Goal: Information Seeking & Learning: Learn about a topic

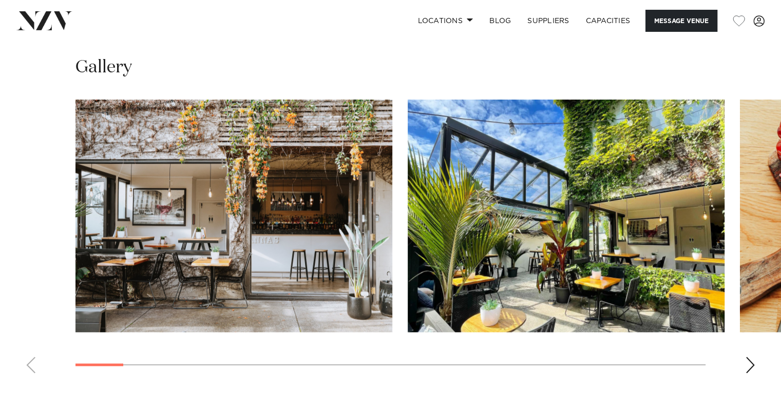
scroll to position [975, 0]
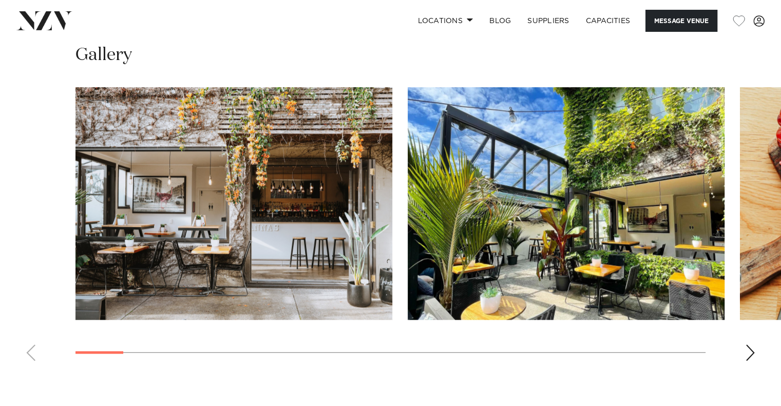
click at [749, 352] on div "Next slide" at bounding box center [750, 352] width 10 height 16
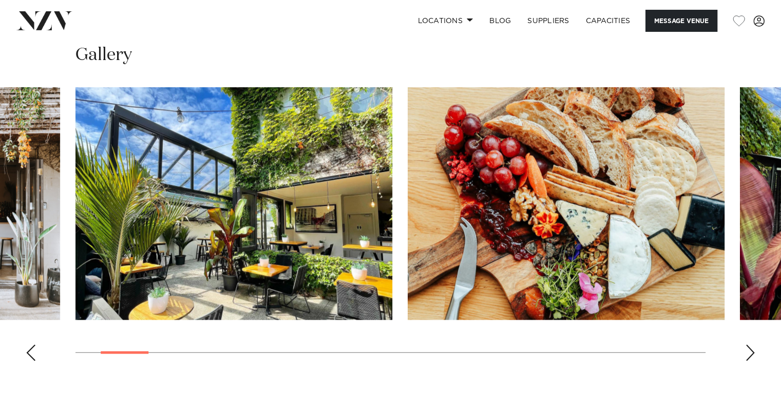
click at [749, 352] on div "Next slide" at bounding box center [750, 352] width 10 height 16
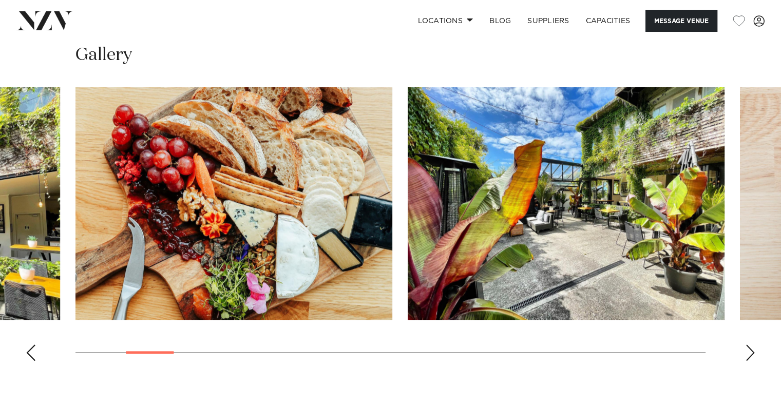
click at [749, 352] on div "Next slide" at bounding box center [750, 352] width 10 height 16
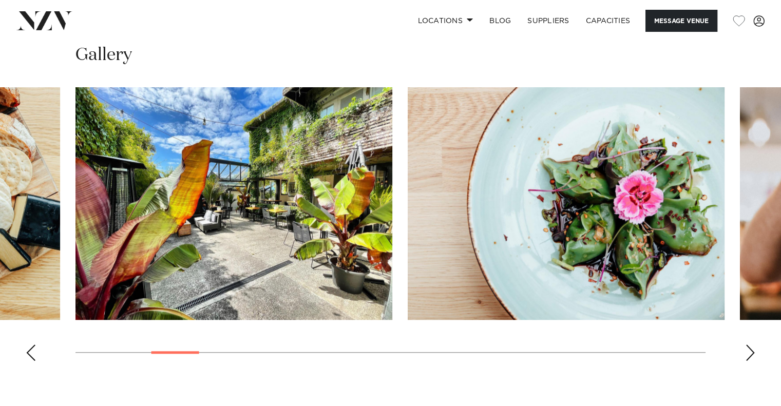
click at [749, 352] on div "Next slide" at bounding box center [750, 352] width 10 height 16
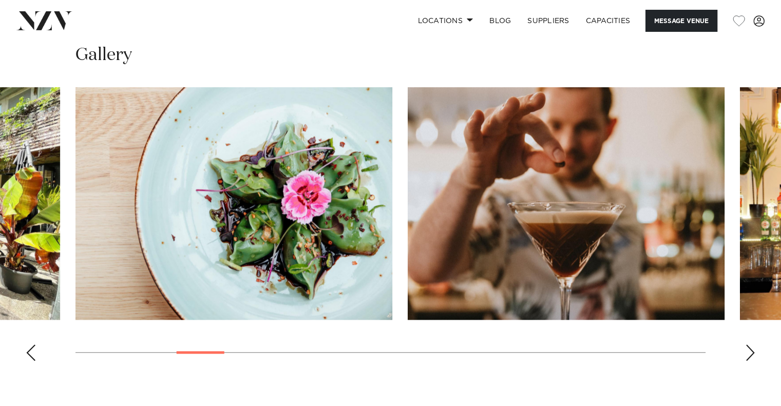
click at [749, 352] on div "Next slide" at bounding box center [750, 352] width 10 height 16
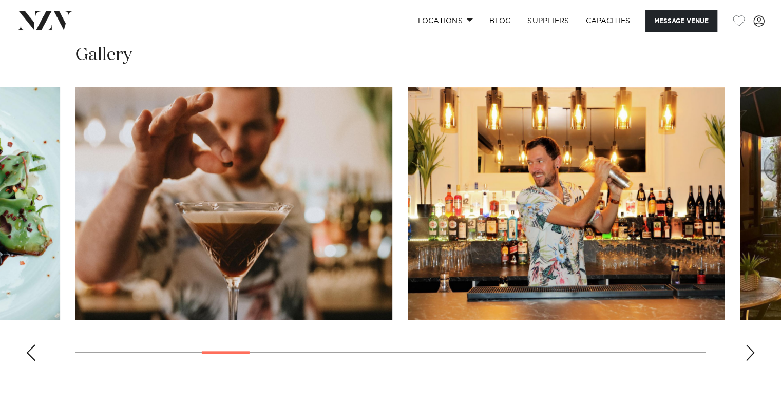
click at [749, 352] on div "Next slide" at bounding box center [750, 352] width 10 height 16
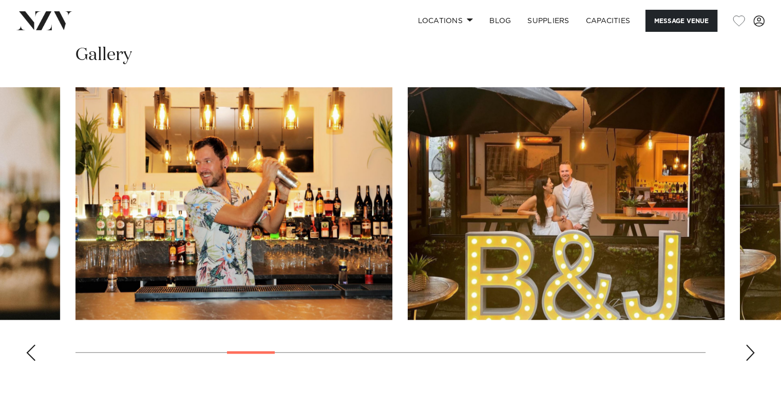
click at [749, 352] on div "Next slide" at bounding box center [750, 352] width 10 height 16
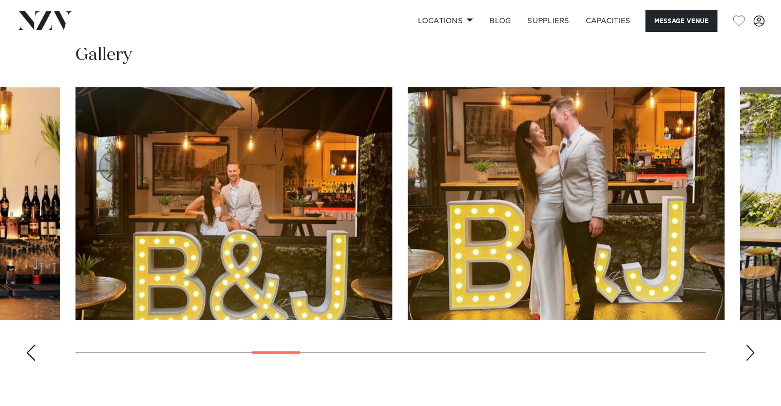
click at [749, 352] on div "Next slide" at bounding box center [750, 352] width 10 height 16
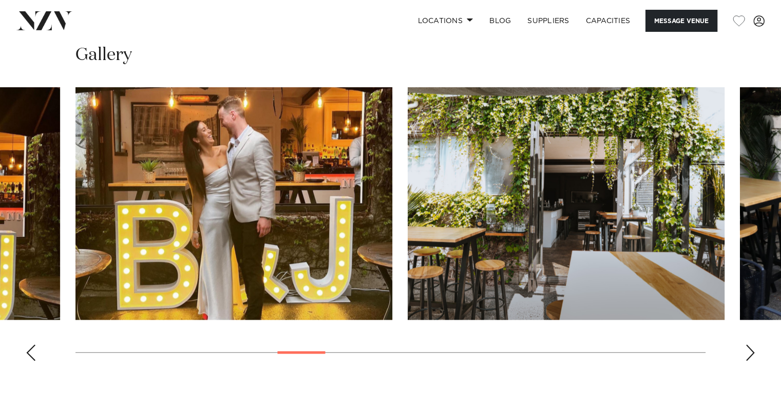
click at [749, 352] on div "Next slide" at bounding box center [750, 352] width 10 height 16
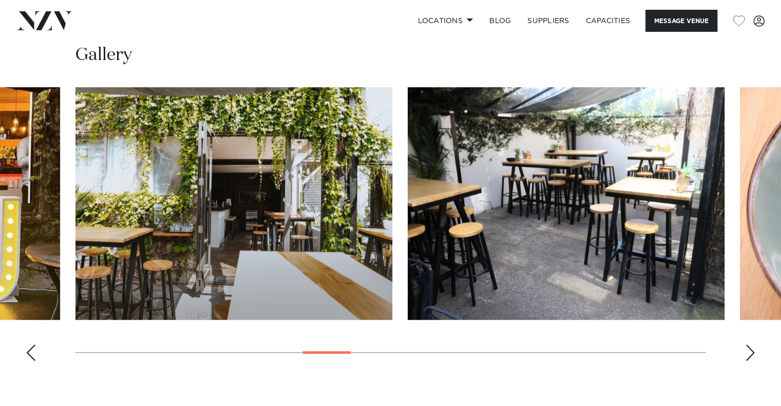
click at [749, 352] on div "Next slide" at bounding box center [750, 352] width 10 height 16
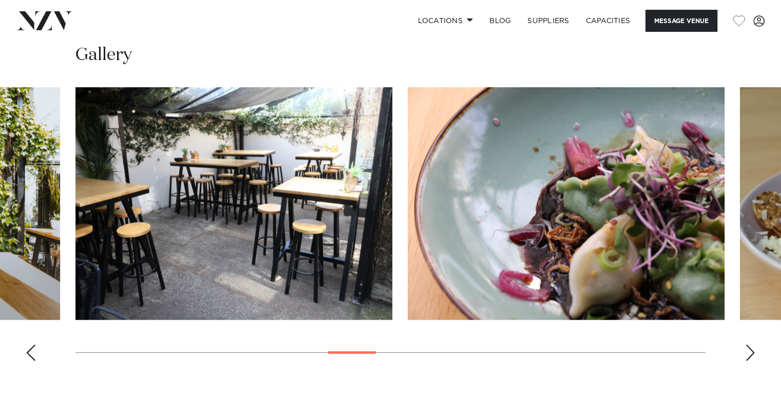
click at [749, 352] on div "Next slide" at bounding box center [750, 352] width 10 height 16
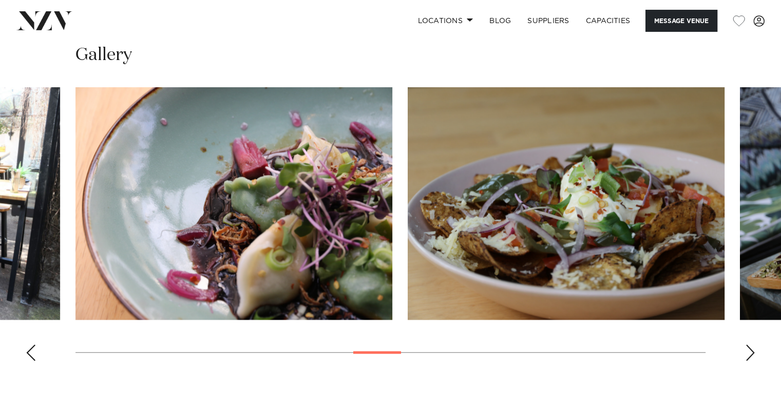
click at [749, 352] on div "Next slide" at bounding box center [750, 352] width 10 height 16
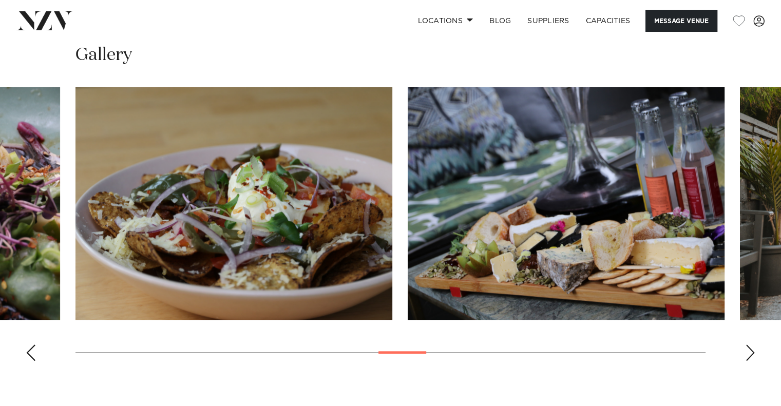
click at [749, 352] on div "Next slide" at bounding box center [750, 352] width 10 height 16
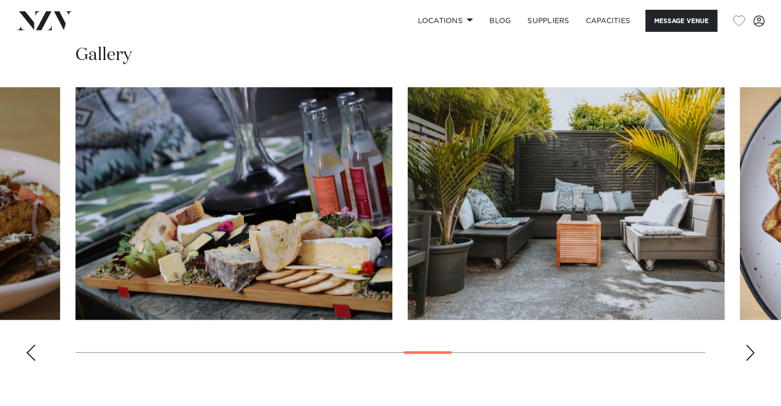
click at [749, 352] on div "Next slide" at bounding box center [750, 352] width 10 height 16
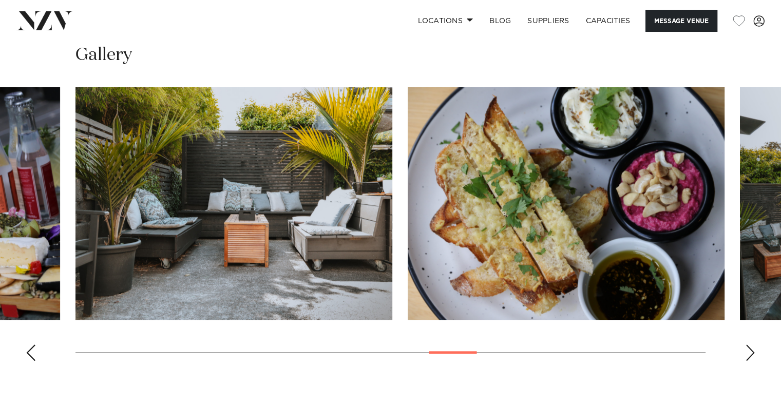
click at [749, 352] on div "Next slide" at bounding box center [750, 352] width 10 height 16
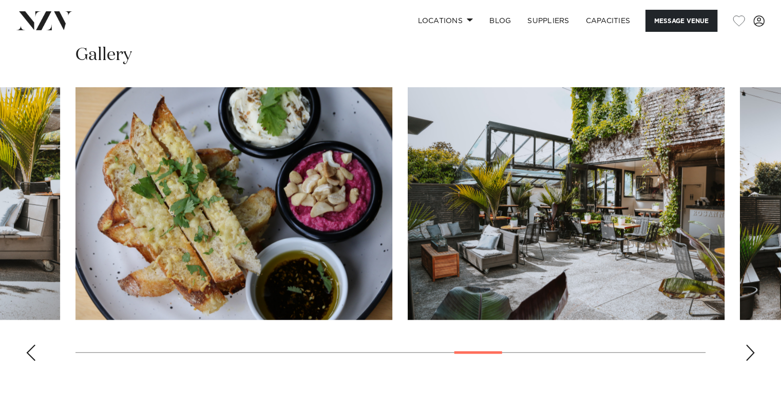
click at [749, 352] on div "Next slide" at bounding box center [750, 352] width 10 height 16
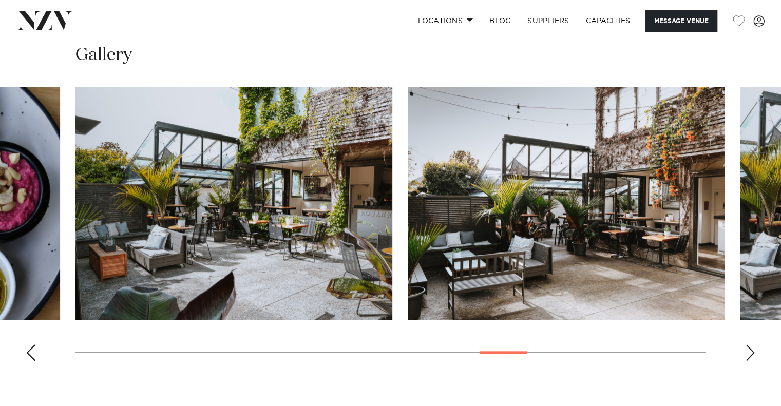
click at [749, 352] on div "Next slide" at bounding box center [750, 352] width 10 height 16
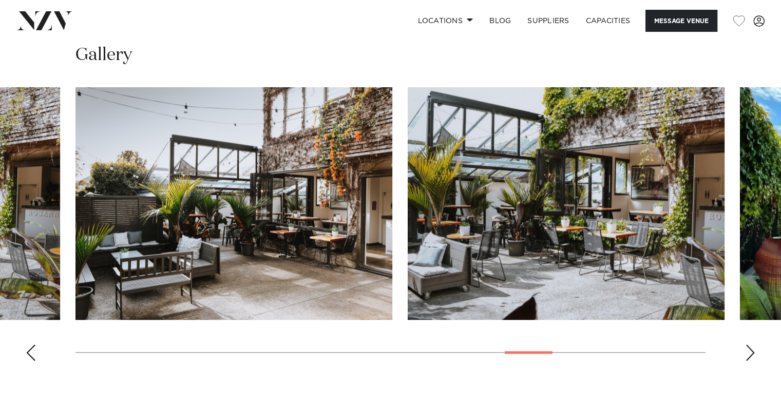
click at [749, 352] on div "Next slide" at bounding box center [750, 352] width 10 height 16
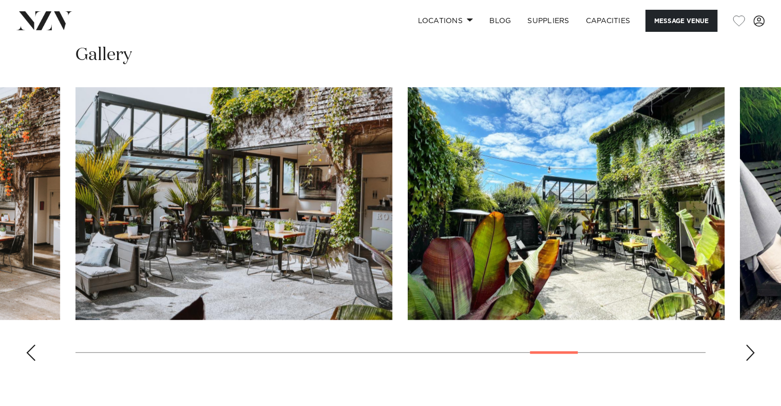
click at [749, 352] on div "Next slide" at bounding box center [750, 352] width 10 height 16
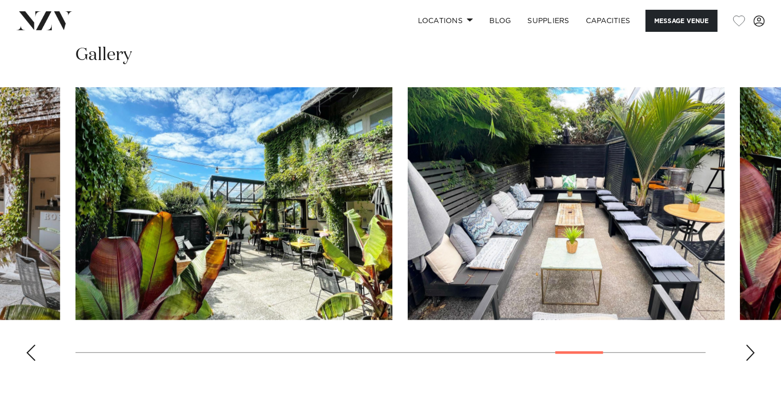
click at [749, 352] on div "Next slide" at bounding box center [750, 352] width 10 height 16
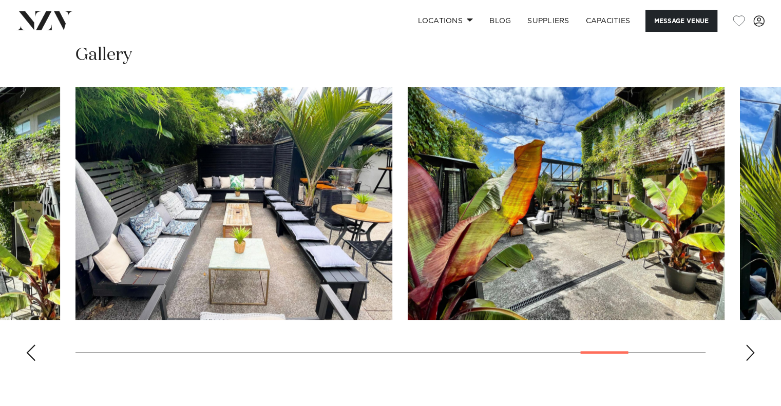
click at [749, 352] on div "Next slide" at bounding box center [750, 352] width 10 height 16
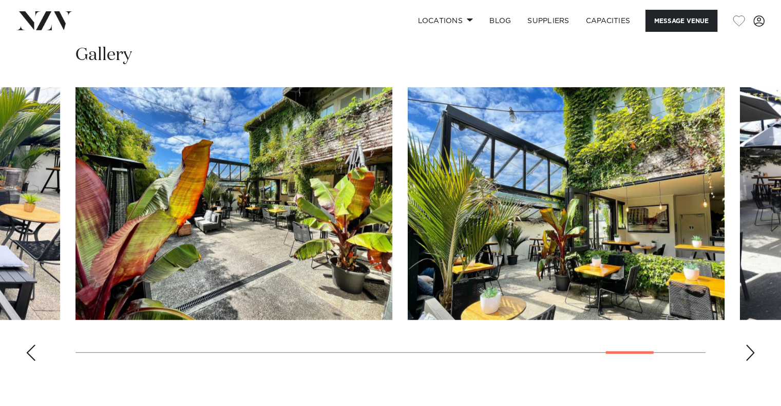
click at [749, 352] on div "Next slide" at bounding box center [750, 352] width 10 height 16
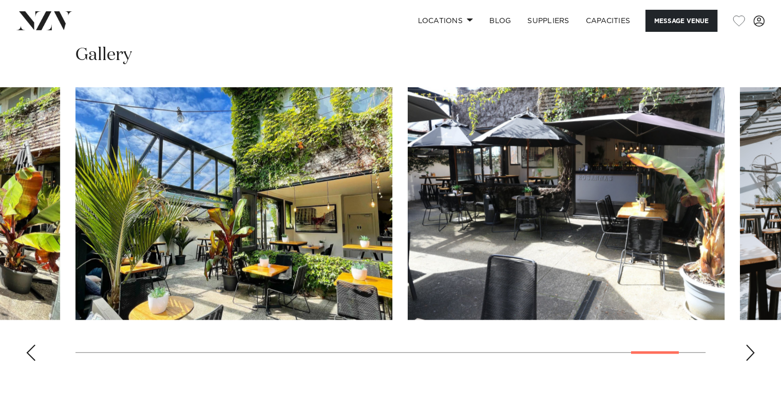
click at [749, 352] on div "Next slide" at bounding box center [750, 352] width 10 height 16
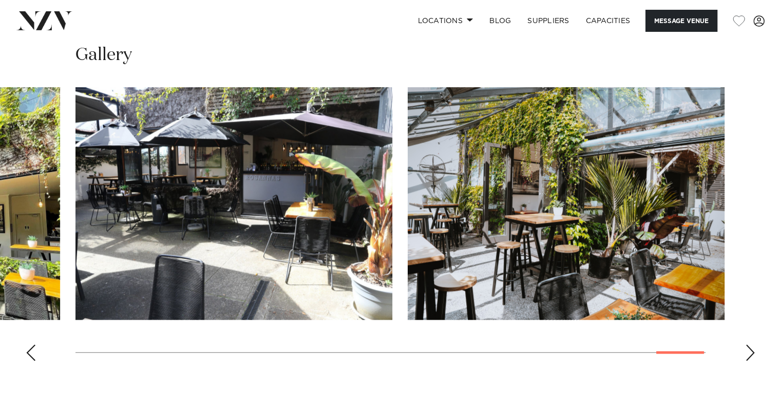
click at [749, 352] on div "Next slide" at bounding box center [750, 352] width 10 height 16
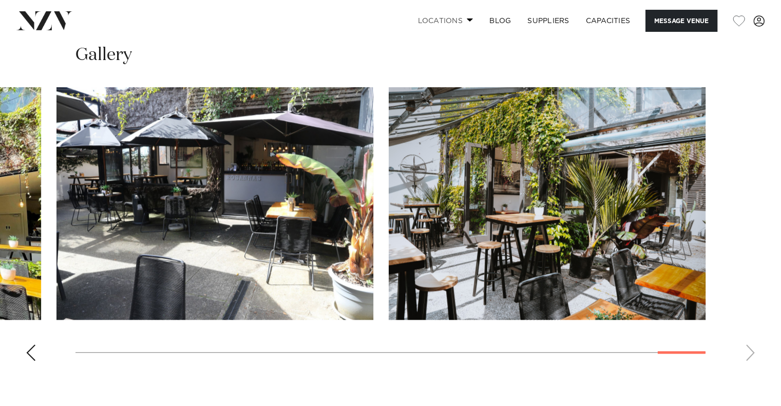
click at [433, 23] on link "Locations" at bounding box center [445, 21] width 72 height 22
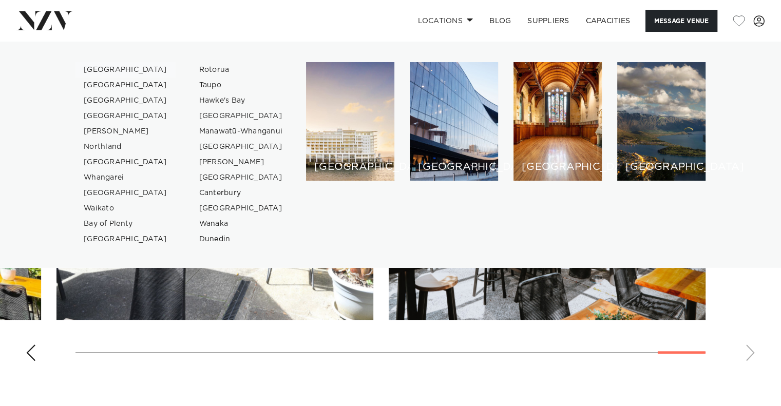
click at [94, 64] on link "[GEOGRAPHIC_DATA]" at bounding box center [125, 69] width 100 height 15
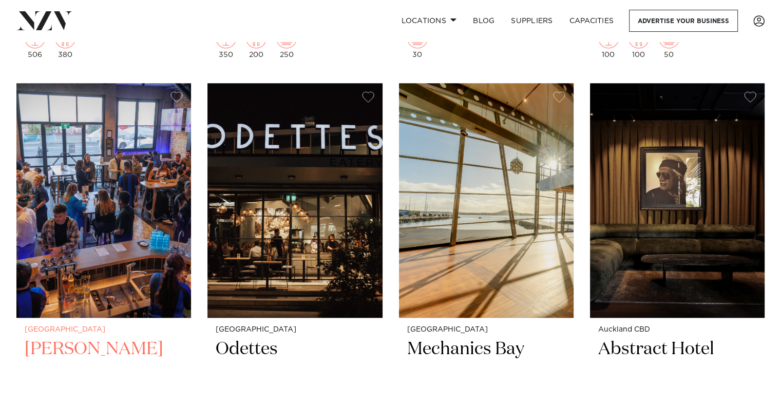
scroll to position [12833, 0]
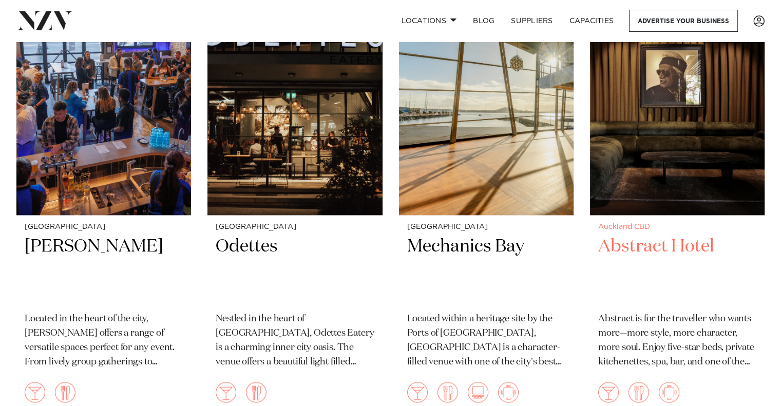
drag, startPoint x: 695, startPoint y: 210, endPoint x: 653, endPoint y: 221, distance: 43.5
click at [653, 235] on h2 "Abstract Hotel" at bounding box center [677, 269] width 158 height 69
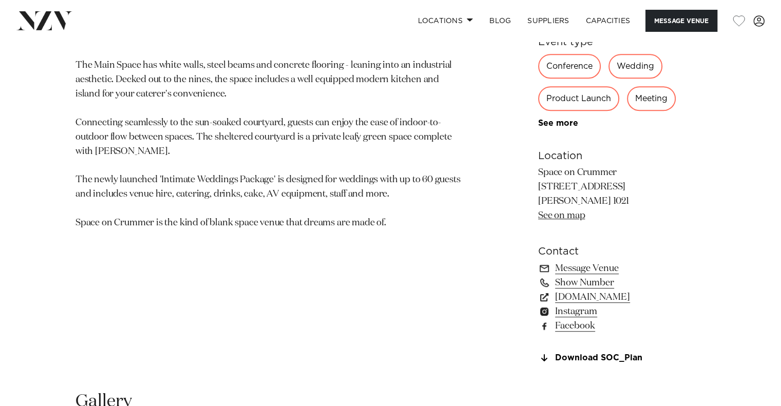
scroll to position [616, 0]
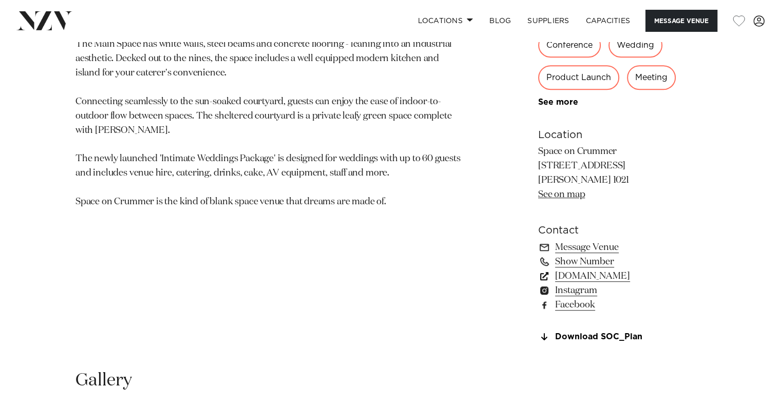
click at [599, 272] on link "spaceoncrummer.co.nz" at bounding box center [621, 276] width 167 height 14
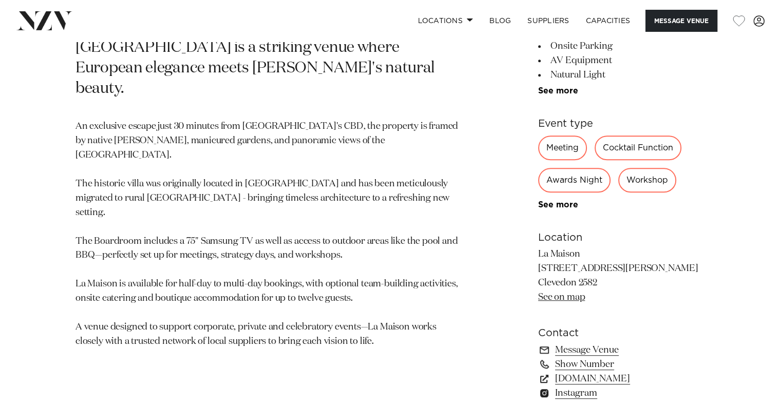
scroll to position [616, 0]
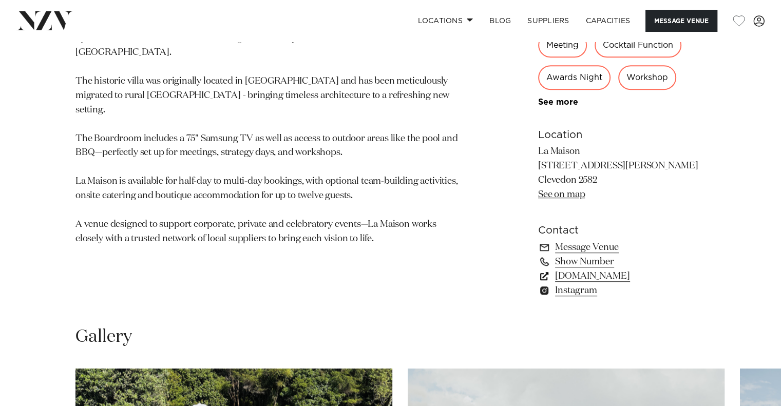
click at [600, 275] on link "www.lamaison.co.nz" at bounding box center [621, 276] width 167 height 14
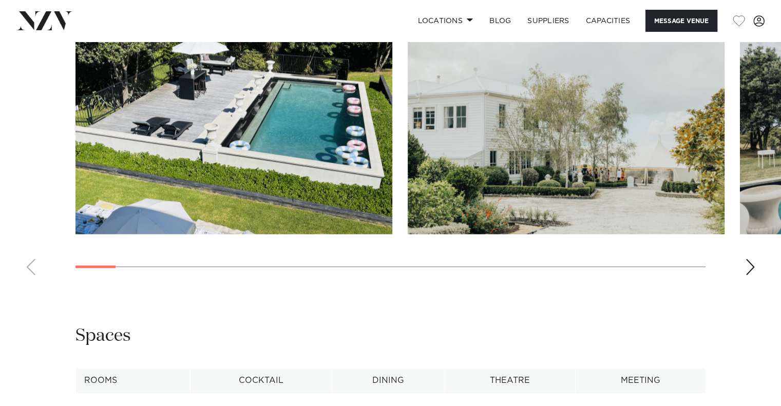
scroll to position [873, 0]
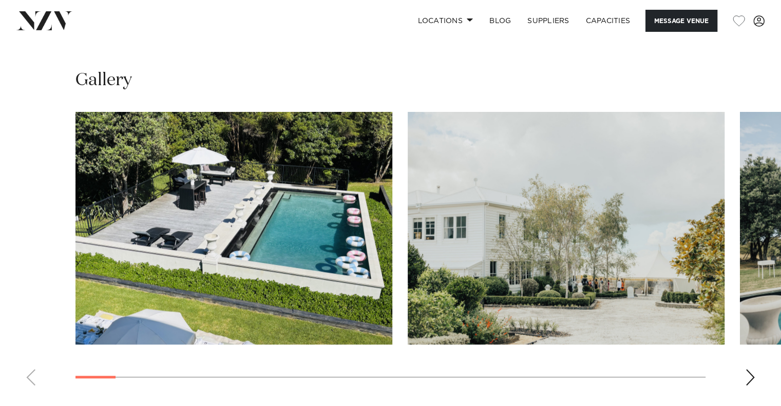
click at [752, 373] on div "Next slide" at bounding box center [750, 377] width 10 height 16
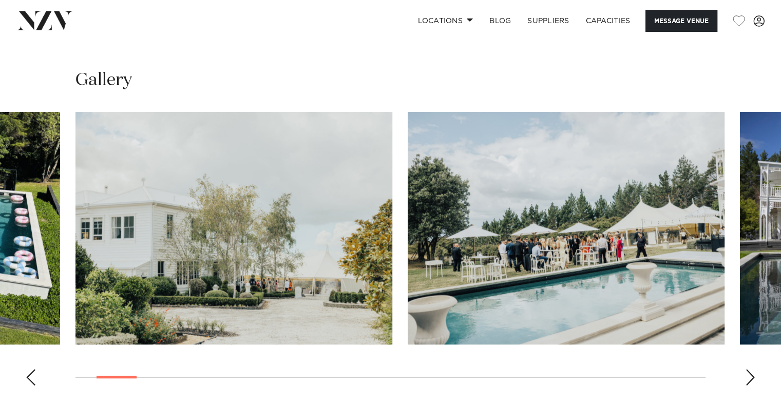
click at [749, 369] on div "Next slide" at bounding box center [750, 377] width 10 height 16
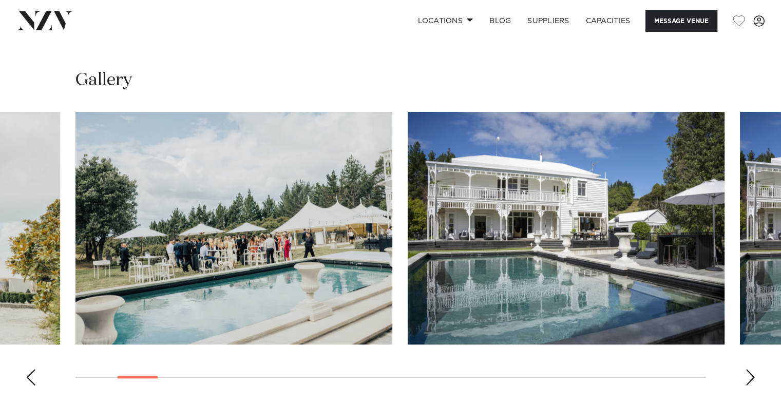
click at [749, 369] on div "Next slide" at bounding box center [750, 377] width 10 height 16
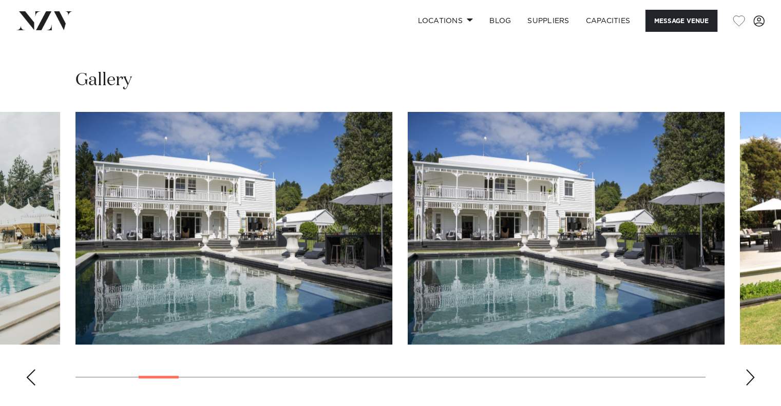
click at [749, 369] on div "Next slide" at bounding box center [750, 377] width 10 height 16
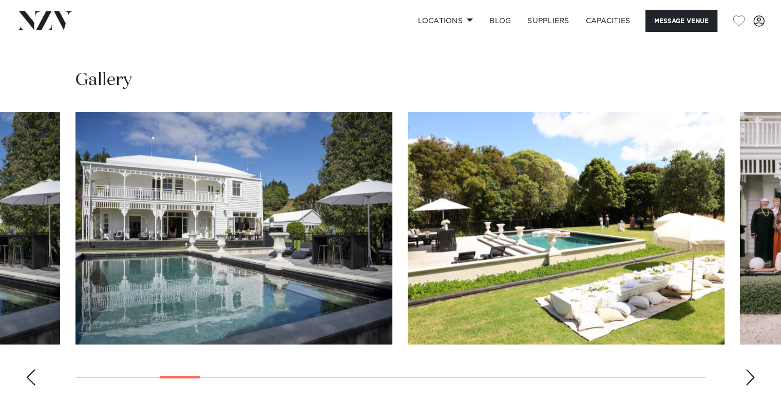
click at [749, 369] on div "Next slide" at bounding box center [750, 377] width 10 height 16
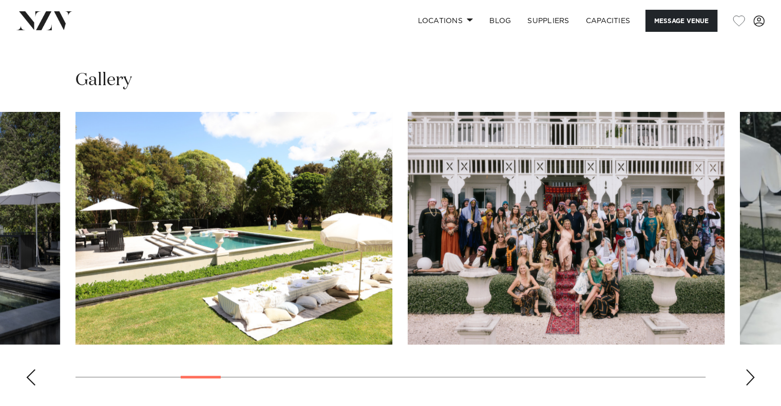
click at [749, 369] on div "Next slide" at bounding box center [750, 377] width 10 height 16
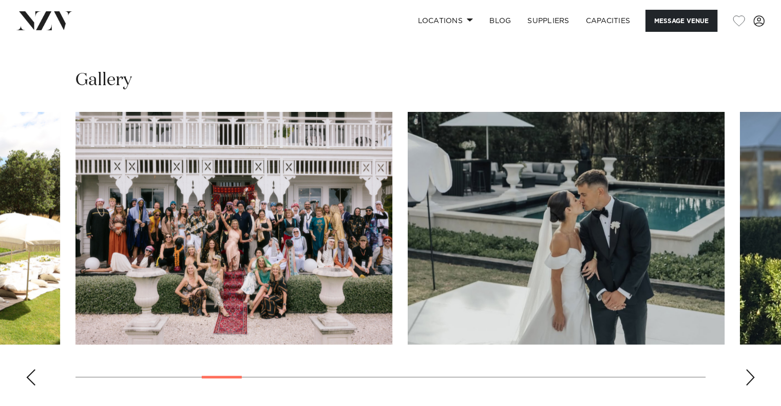
click at [749, 369] on div "Next slide" at bounding box center [750, 377] width 10 height 16
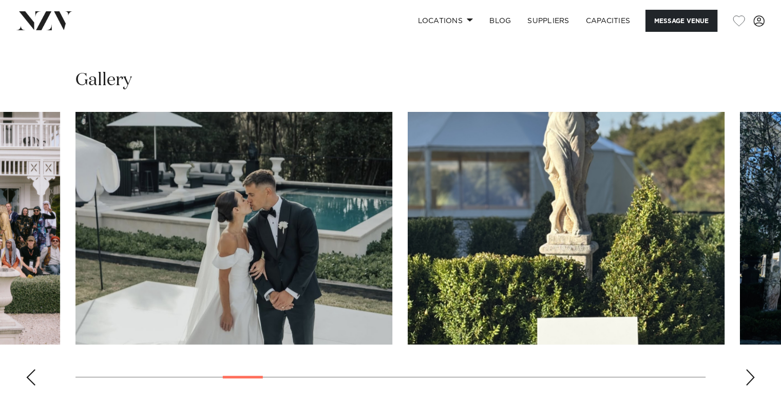
click at [749, 369] on div "Next slide" at bounding box center [750, 377] width 10 height 16
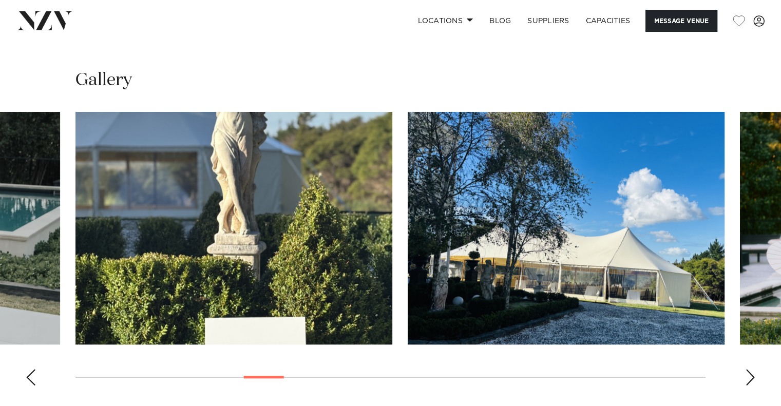
click at [749, 369] on div "Next slide" at bounding box center [750, 377] width 10 height 16
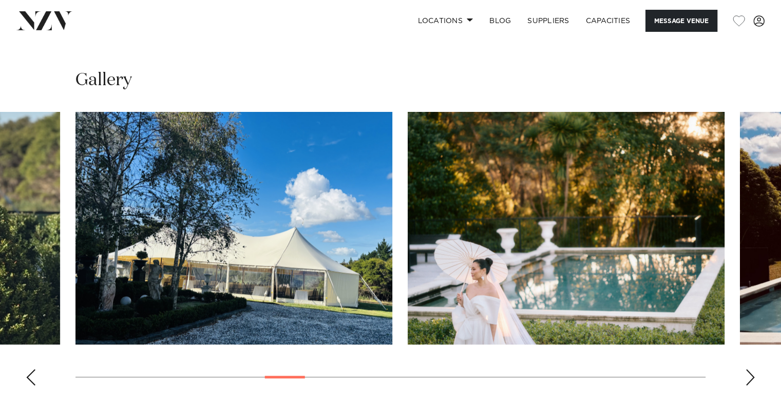
click at [749, 369] on div "Next slide" at bounding box center [750, 377] width 10 height 16
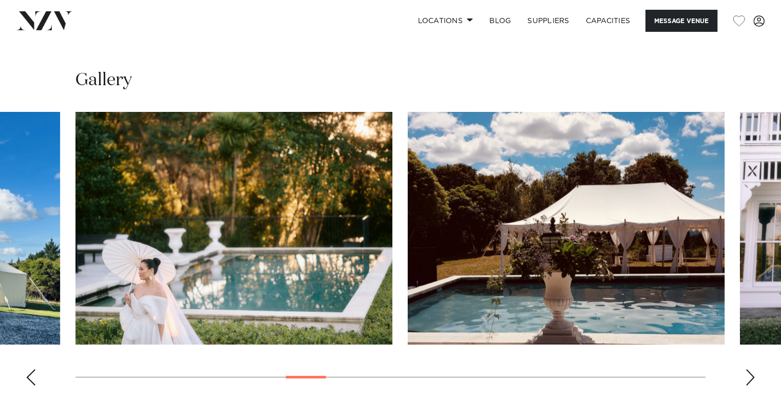
click at [749, 369] on div "Next slide" at bounding box center [750, 377] width 10 height 16
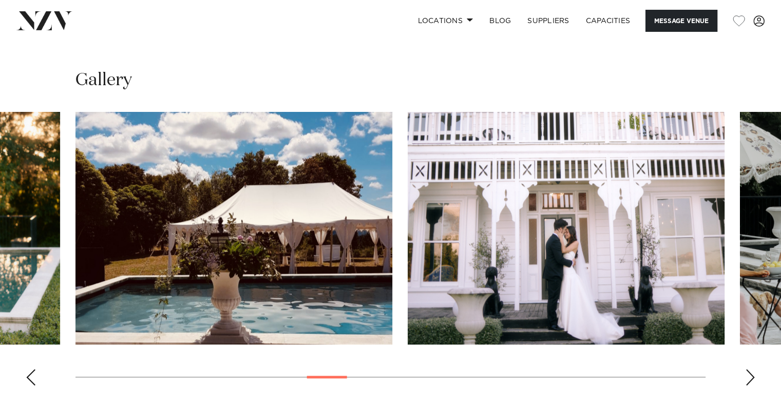
click at [749, 369] on div "Next slide" at bounding box center [750, 377] width 10 height 16
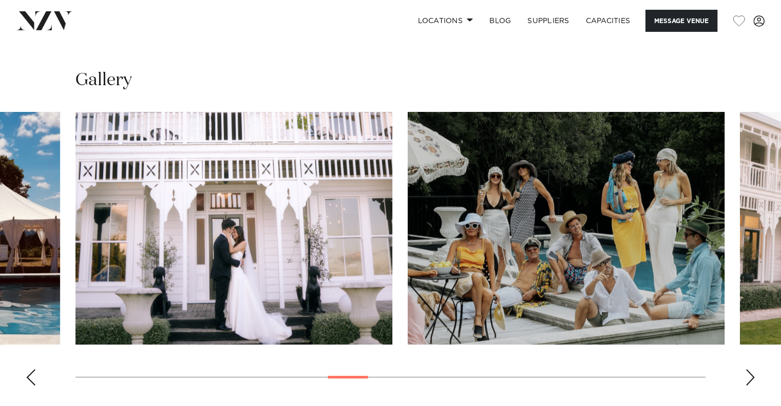
click at [749, 369] on div "Next slide" at bounding box center [750, 377] width 10 height 16
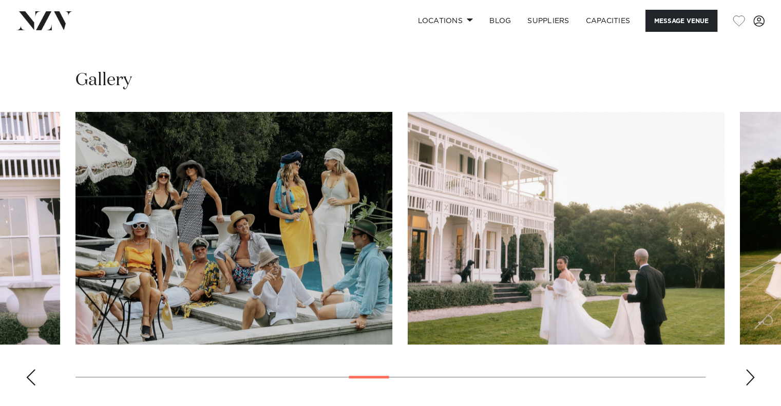
click at [749, 369] on div "Next slide" at bounding box center [750, 377] width 10 height 16
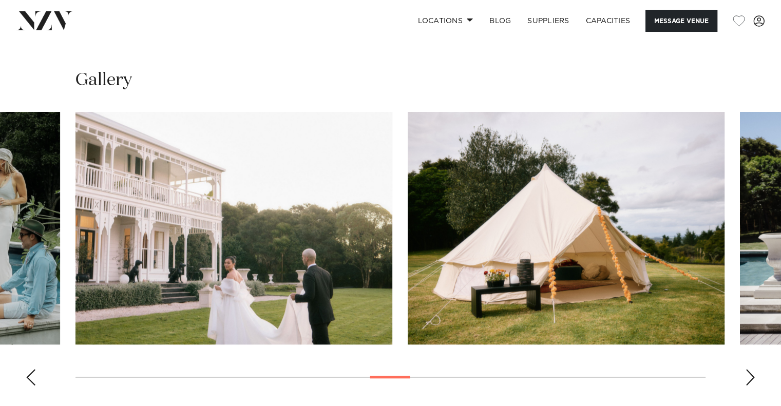
click at [749, 369] on div "Next slide" at bounding box center [750, 377] width 10 height 16
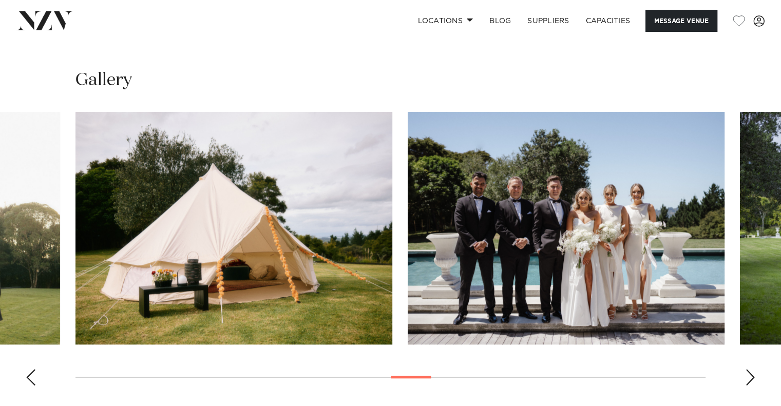
click at [749, 369] on div "Next slide" at bounding box center [750, 377] width 10 height 16
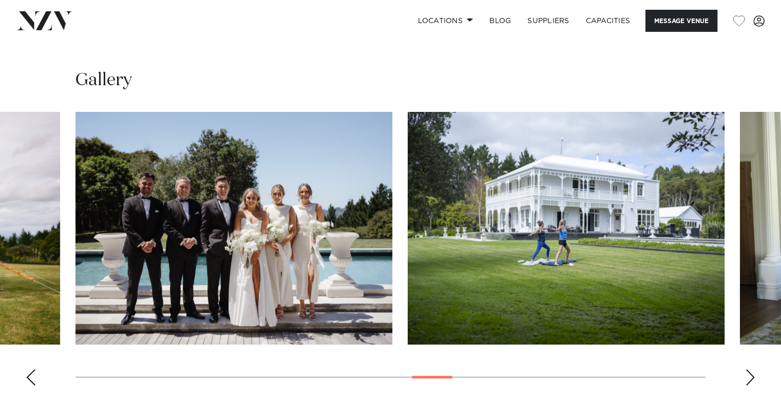
click at [749, 369] on div "Next slide" at bounding box center [750, 377] width 10 height 16
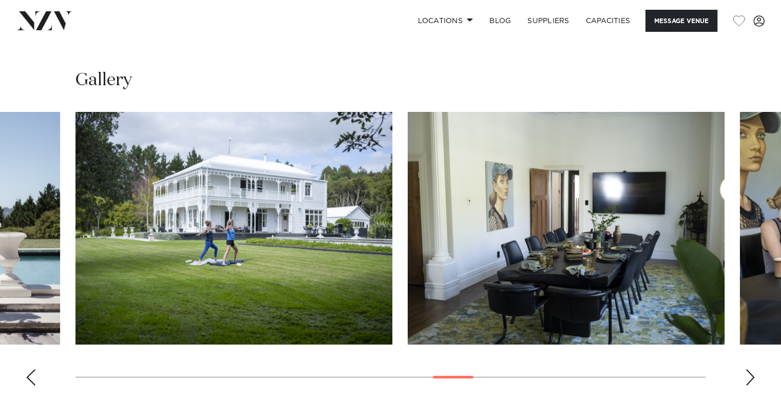
click at [749, 369] on div "Next slide" at bounding box center [750, 377] width 10 height 16
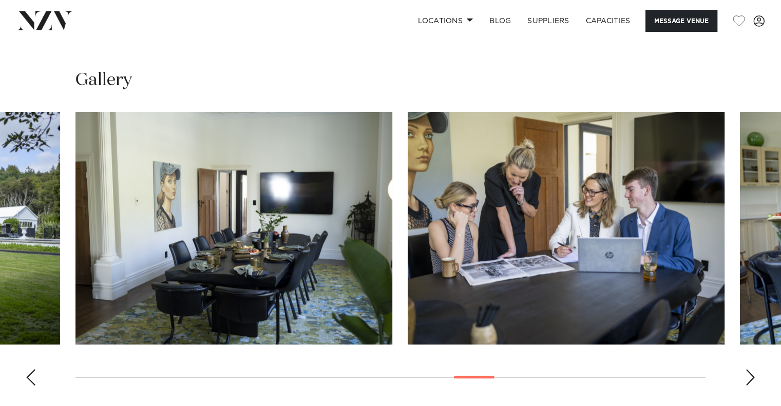
click at [749, 369] on div "Next slide" at bounding box center [750, 377] width 10 height 16
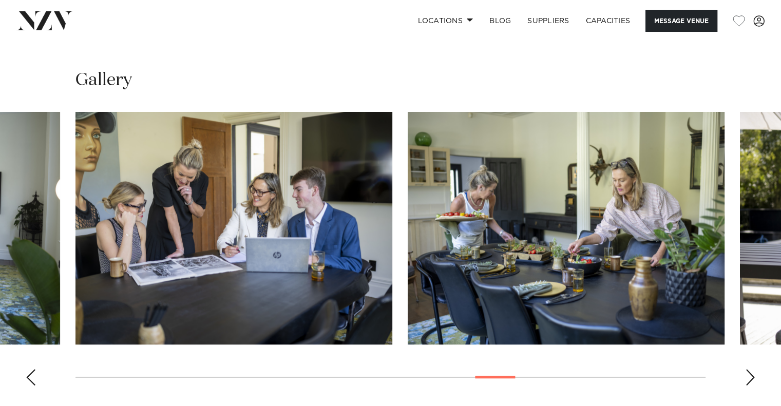
click at [749, 369] on div "Next slide" at bounding box center [750, 377] width 10 height 16
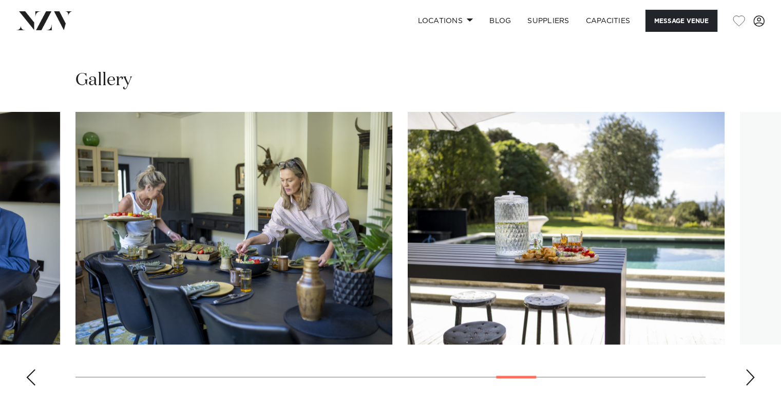
click at [749, 369] on div "Next slide" at bounding box center [750, 377] width 10 height 16
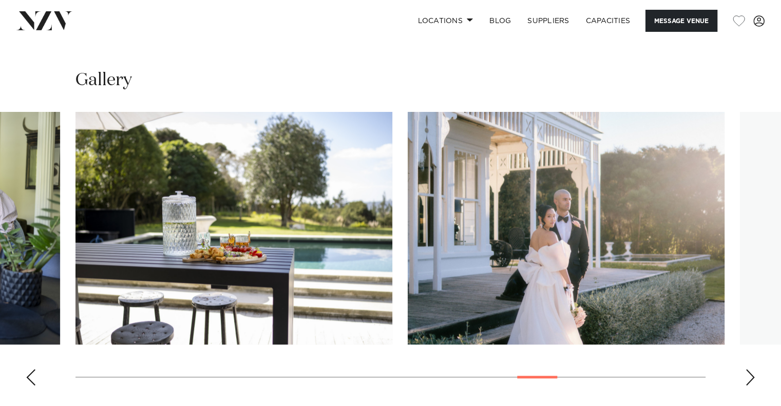
click at [749, 369] on div "Next slide" at bounding box center [750, 377] width 10 height 16
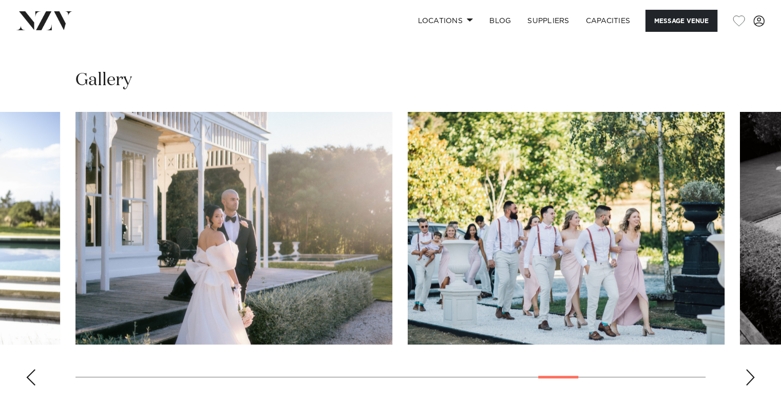
click at [749, 369] on div "Next slide" at bounding box center [750, 377] width 10 height 16
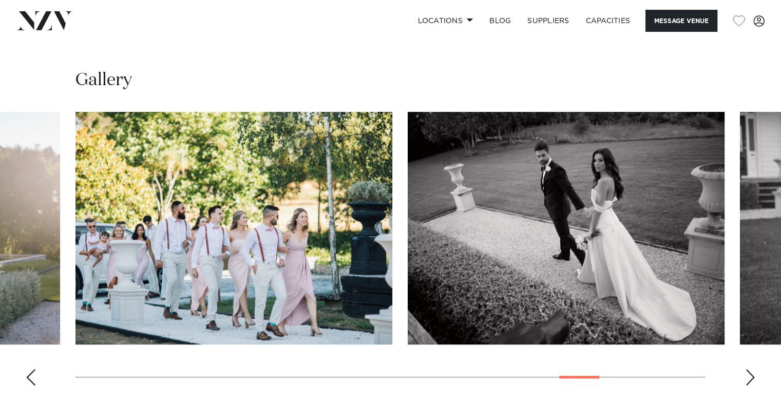
click at [749, 369] on div "Next slide" at bounding box center [750, 377] width 10 height 16
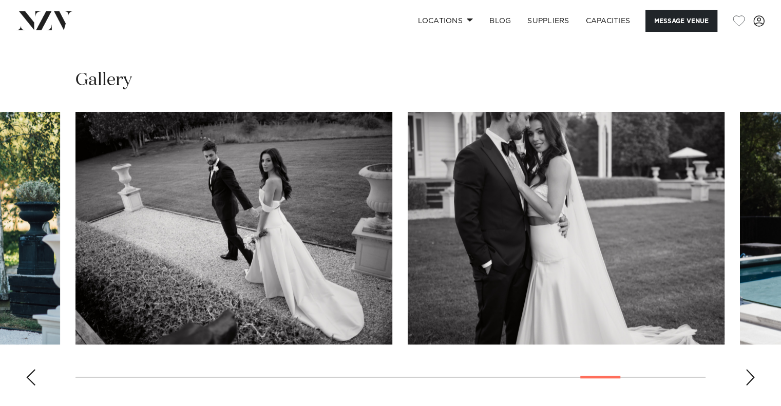
click at [749, 369] on div "Next slide" at bounding box center [750, 377] width 10 height 16
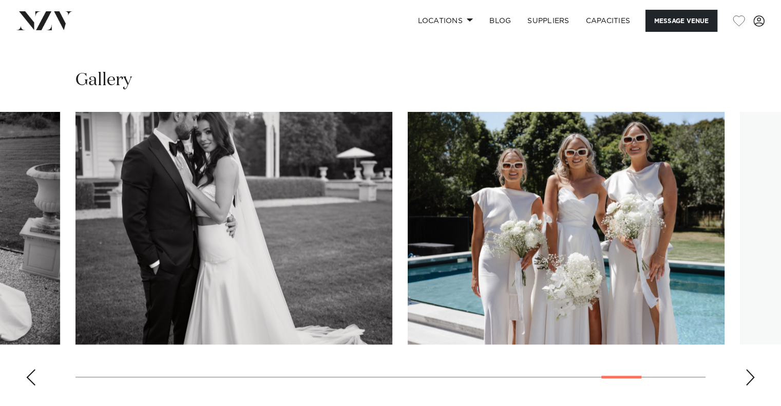
click at [749, 369] on div "Next slide" at bounding box center [750, 377] width 10 height 16
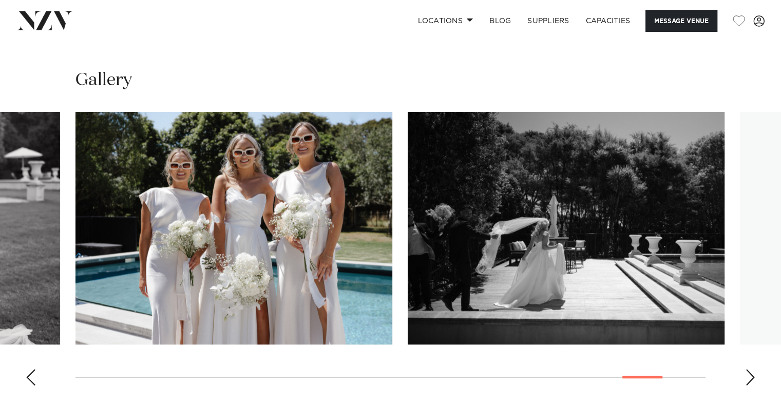
click at [749, 369] on div "Next slide" at bounding box center [750, 377] width 10 height 16
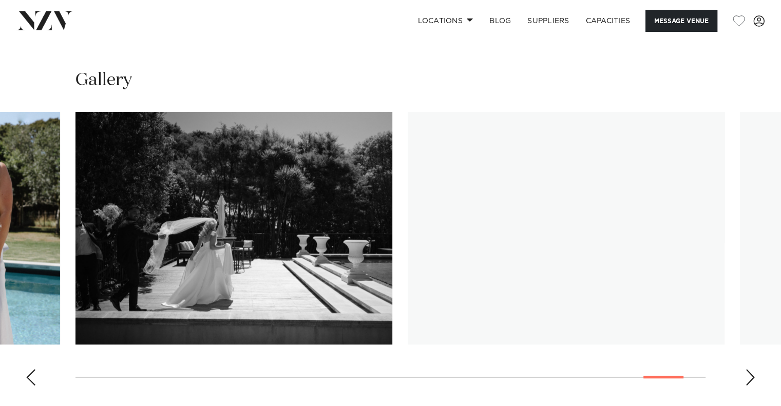
click at [749, 369] on div "Next slide" at bounding box center [750, 377] width 10 height 16
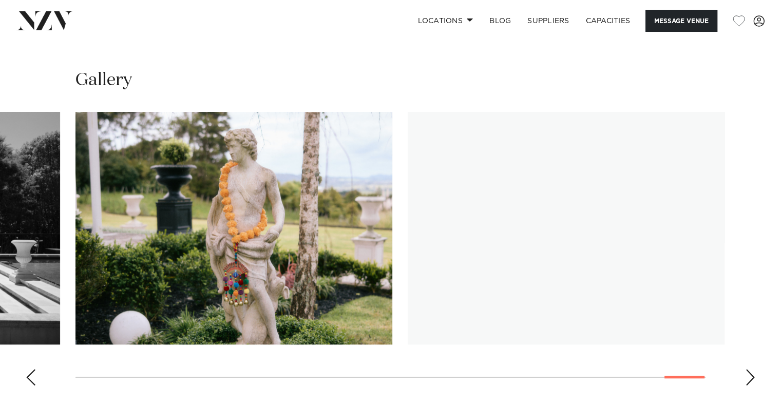
click at [749, 369] on div "Next slide" at bounding box center [750, 377] width 10 height 16
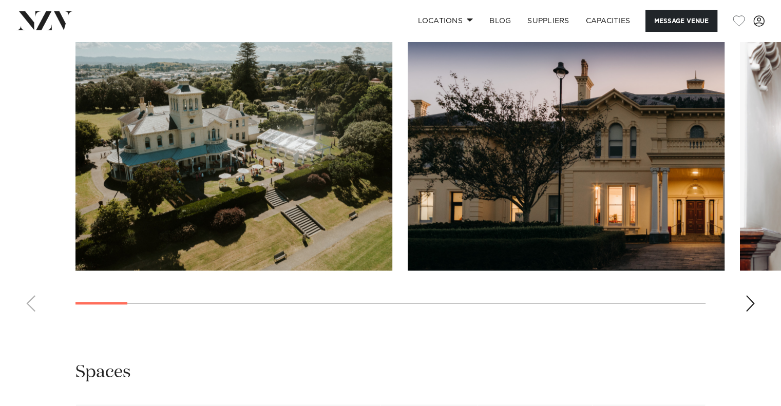
scroll to position [924, 0]
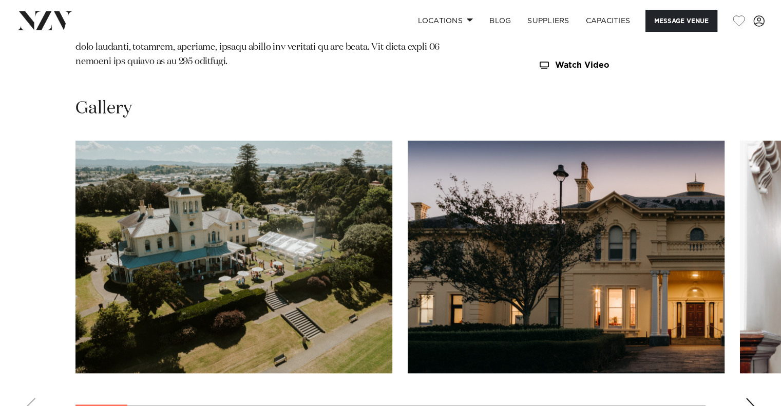
click at [747, 398] on div "Next slide" at bounding box center [750, 406] width 10 height 16
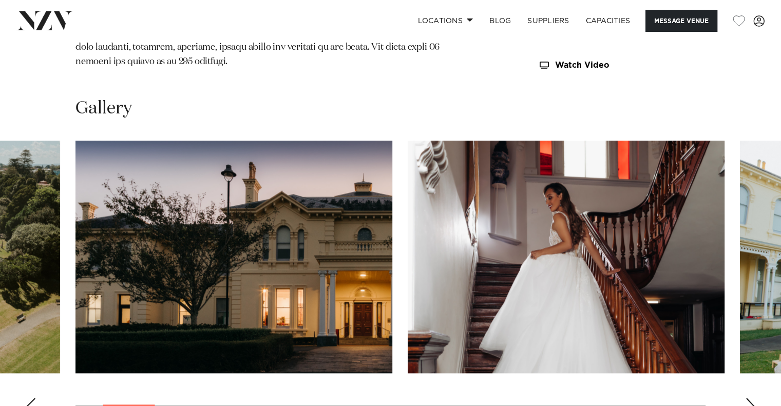
click at [747, 398] on div "Next slide" at bounding box center [750, 406] width 10 height 16
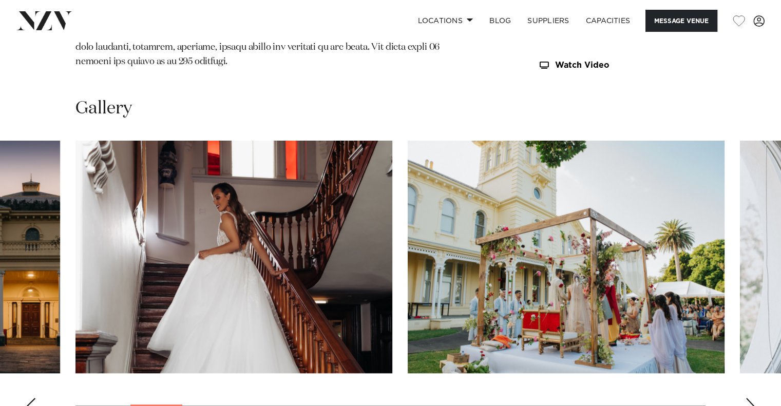
click at [747, 398] on div "Next slide" at bounding box center [750, 406] width 10 height 16
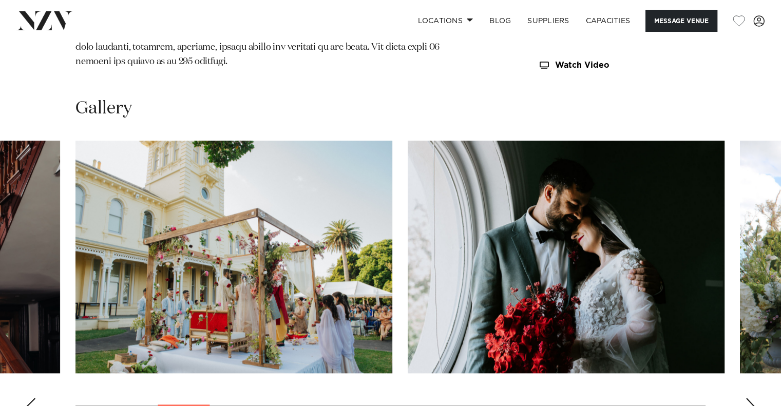
click at [747, 398] on div "Next slide" at bounding box center [750, 406] width 10 height 16
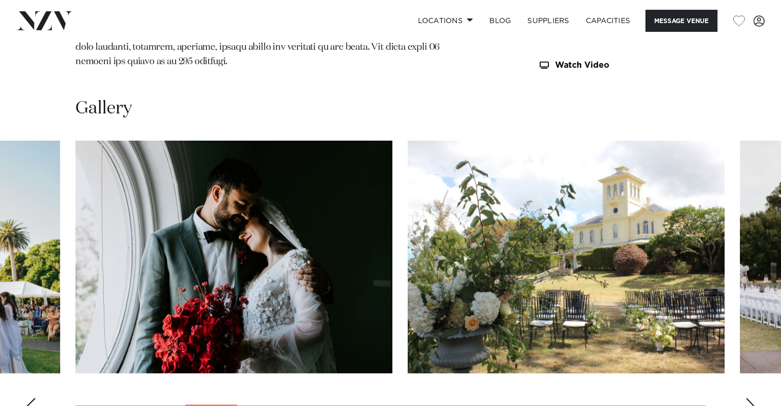
click at [747, 398] on div "Next slide" at bounding box center [750, 406] width 10 height 16
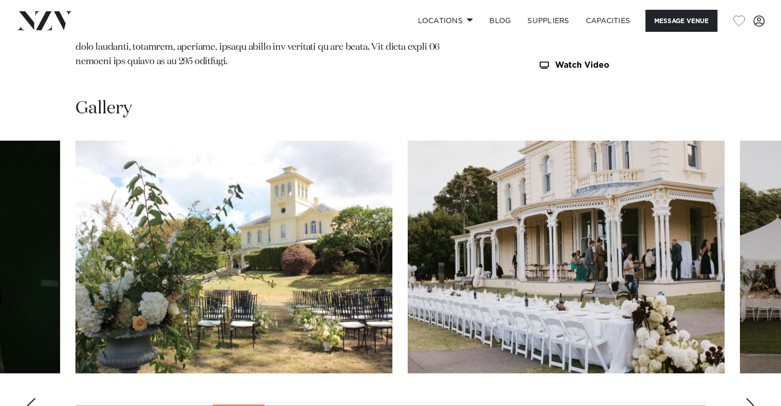
click at [747, 398] on div "Next slide" at bounding box center [750, 406] width 10 height 16
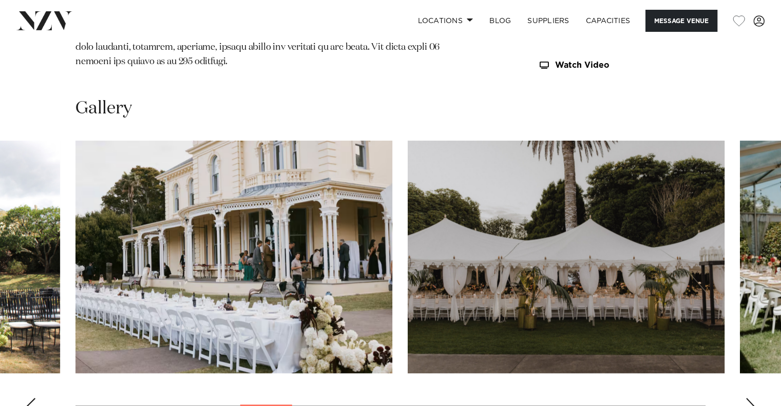
click at [747, 398] on div "Next slide" at bounding box center [750, 406] width 10 height 16
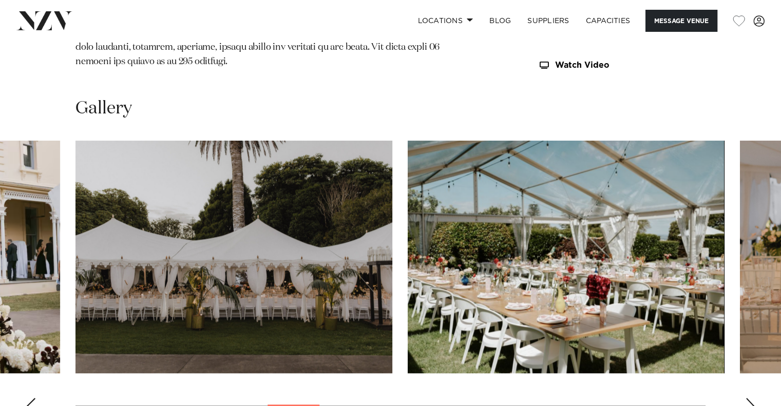
click at [747, 398] on div "Next slide" at bounding box center [750, 406] width 10 height 16
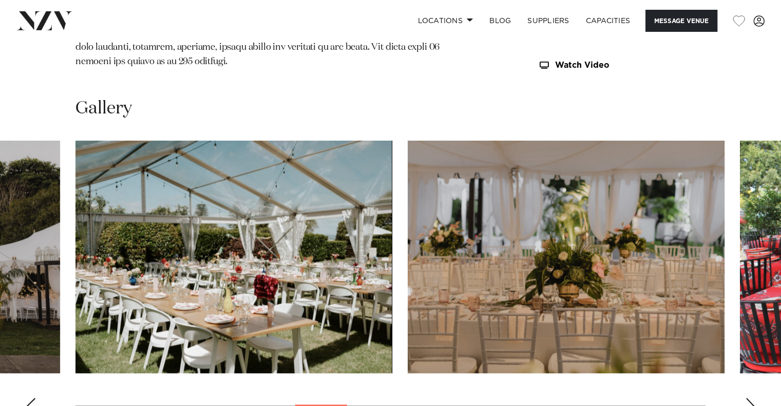
click at [747, 398] on div "Next slide" at bounding box center [750, 406] width 10 height 16
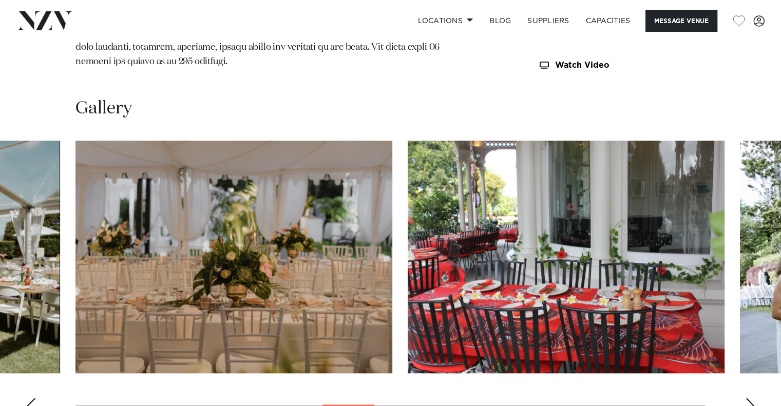
click at [747, 398] on div "Next slide" at bounding box center [750, 406] width 10 height 16
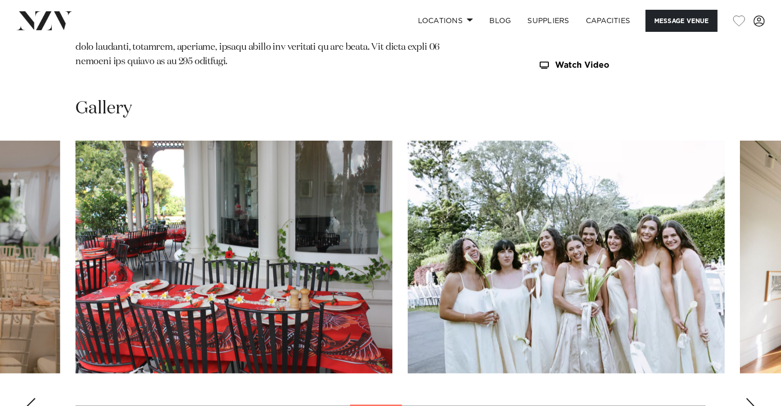
click at [747, 398] on div "Next slide" at bounding box center [750, 406] width 10 height 16
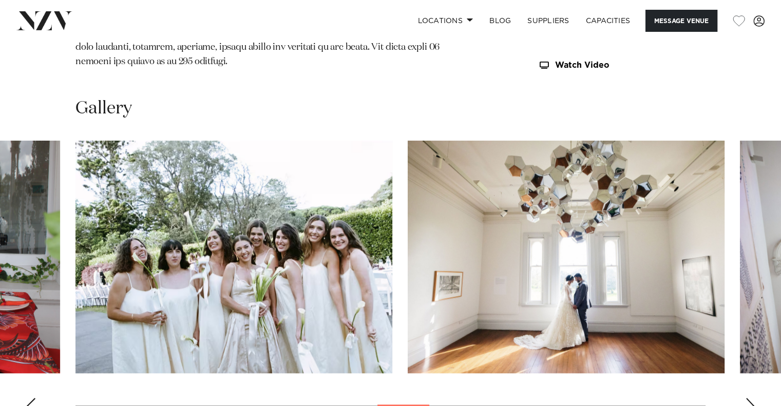
click at [747, 398] on div "Next slide" at bounding box center [750, 406] width 10 height 16
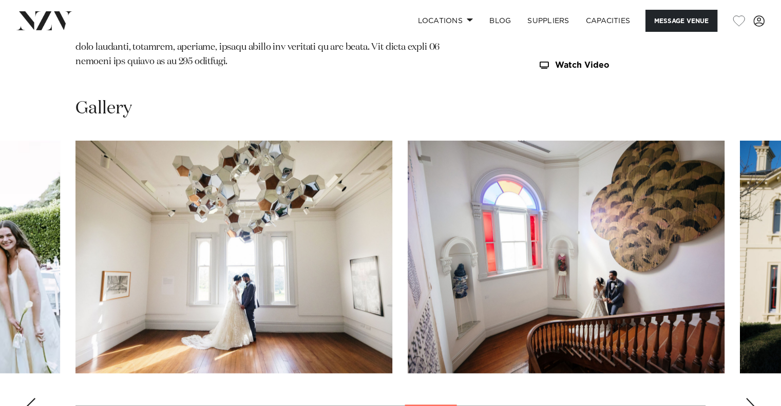
click at [747, 398] on div "Next slide" at bounding box center [750, 406] width 10 height 16
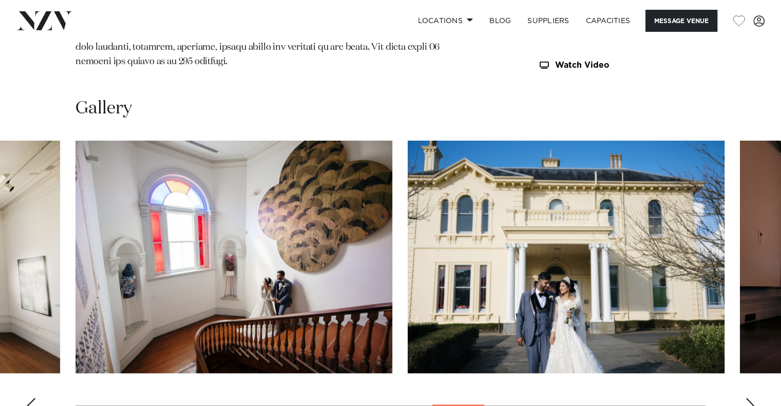
click at [747, 398] on div "Next slide" at bounding box center [750, 406] width 10 height 16
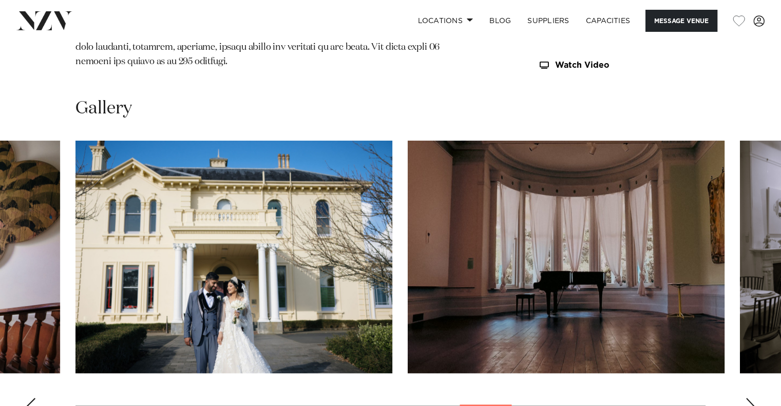
click at [747, 398] on div "Next slide" at bounding box center [750, 406] width 10 height 16
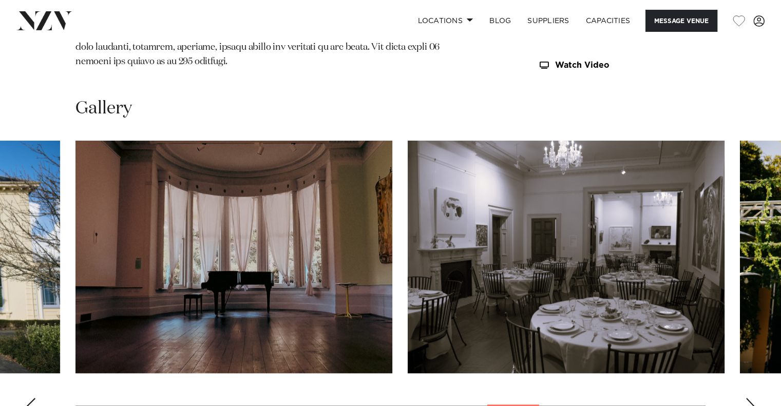
click at [747, 398] on div "Next slide" at bounding box center [750, 406] width 10 height 16
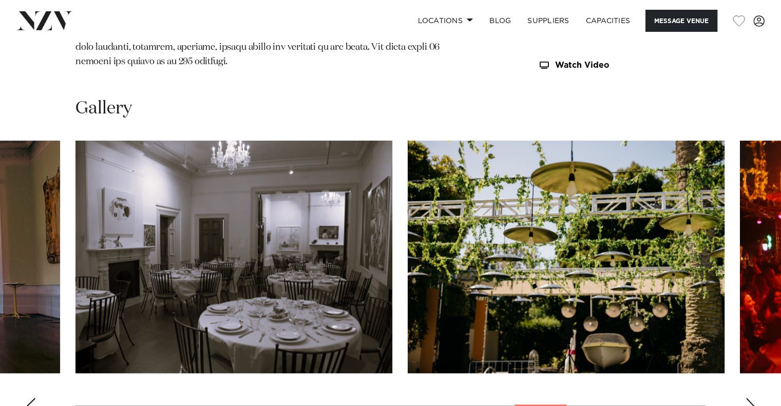
click at [747, 398] on div "Next slide" at bounding box center [750, 406] width 10 height 16
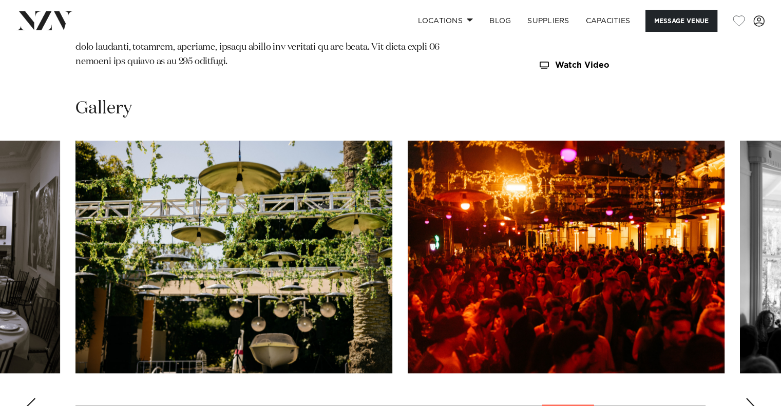
click at [747, 398] on div "Next slide" at bounding box center [750, 406] width 10 height 16
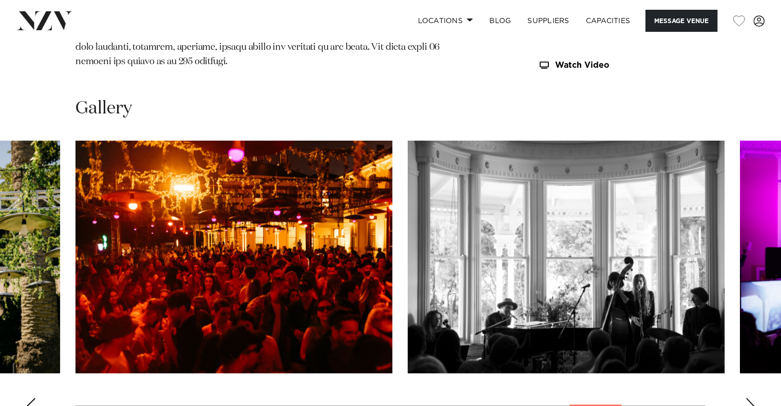
click at [747, 398] on div "Next slide" at bounding box center [750, 406] width 10 height 16
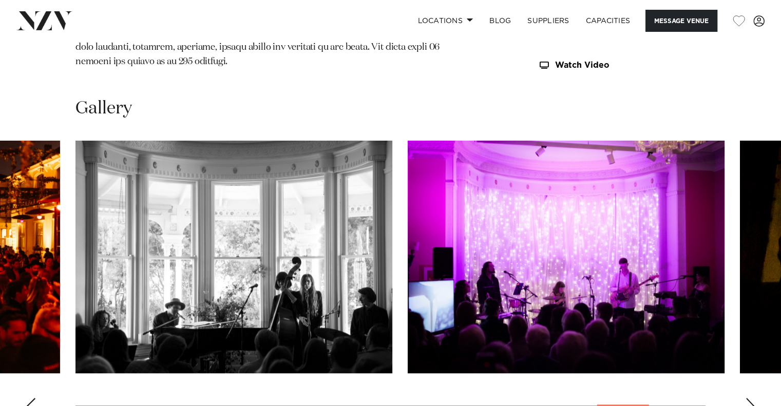
click at [747, 398] on div "Next slide" at bounding box center [750, 406] width 10 height 16
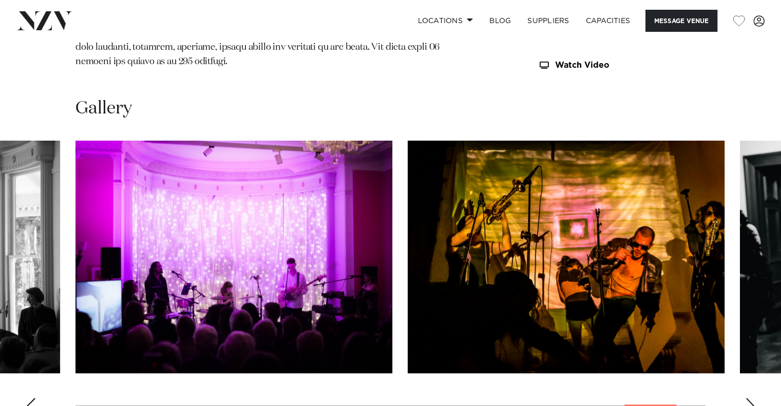
click at [747, 398] on div "Next slide" at bounding box center [750, 406] width 10 height 16
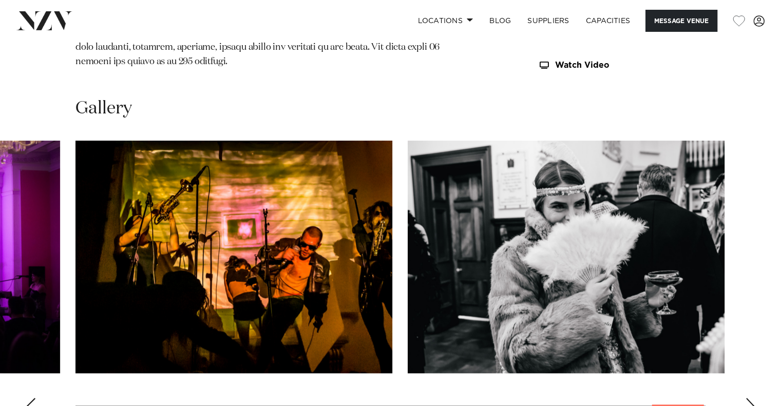
click at [747, 398] on div "Next slide" at bounding box center [750, 406] width 10 height 16
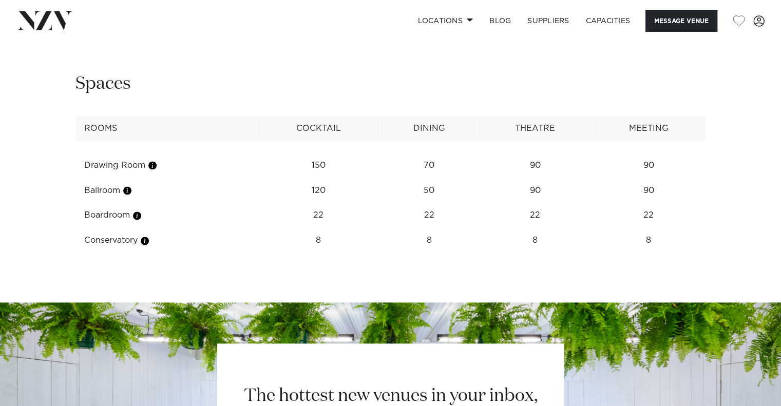
scroll to position [1283, 0]
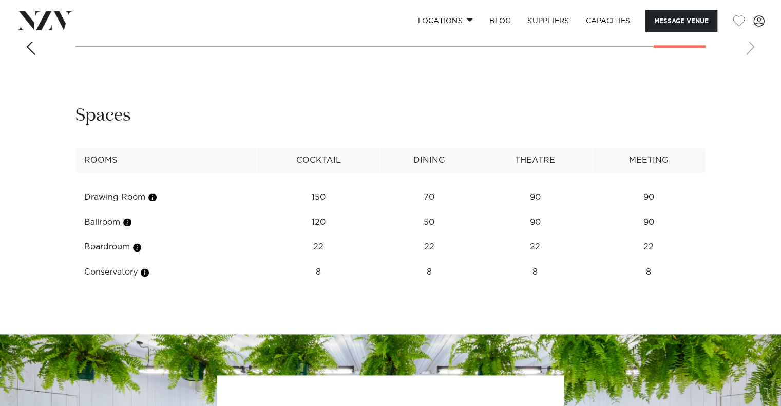
click at [321, 210] on td "120" at bounding box center [318, 222] width 123 height 25
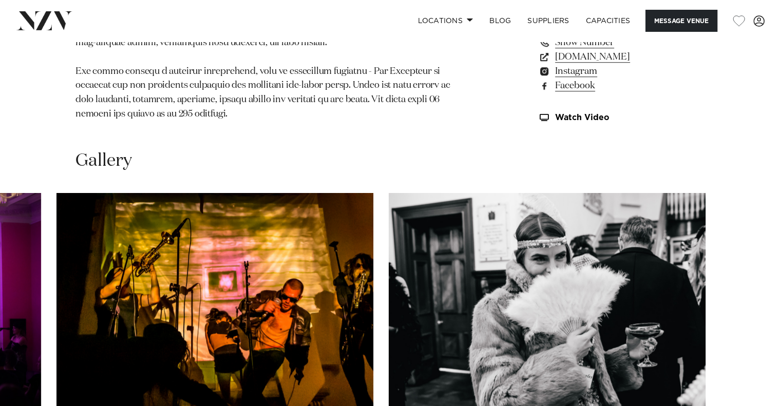
scroll to position [876, 0]
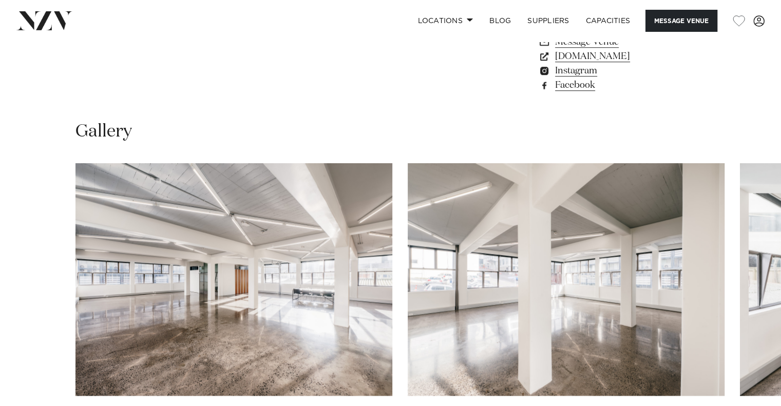
scroll to position [924, 0]
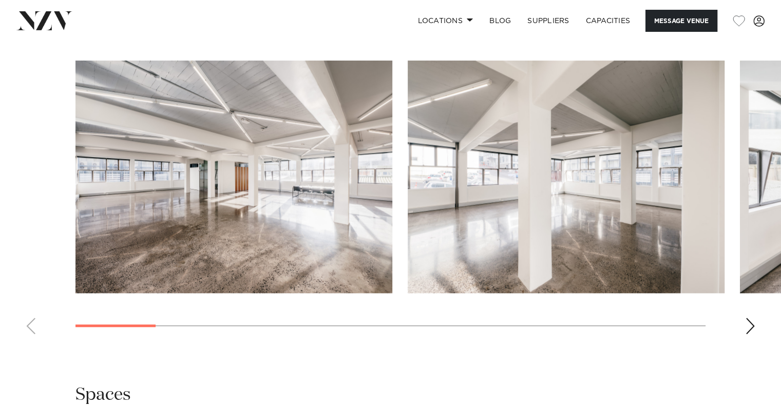
click at [751, 325] on div "Next slide" at bounding box center [750, 326] width 10 height 16
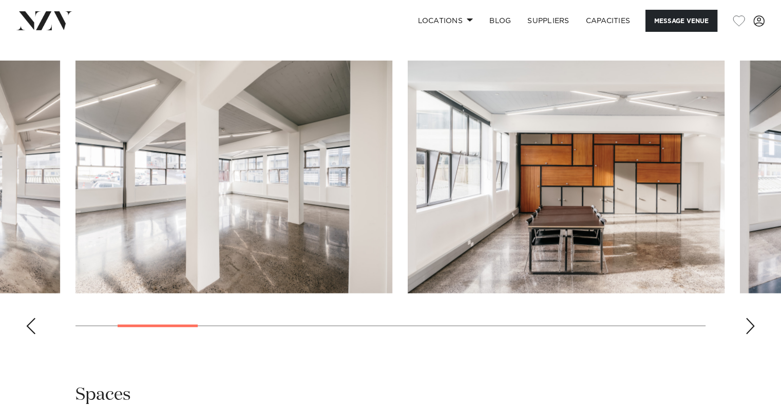
click at [751, 325] on div "Next slide" at bounding box center [750, 326] width 10 height 16
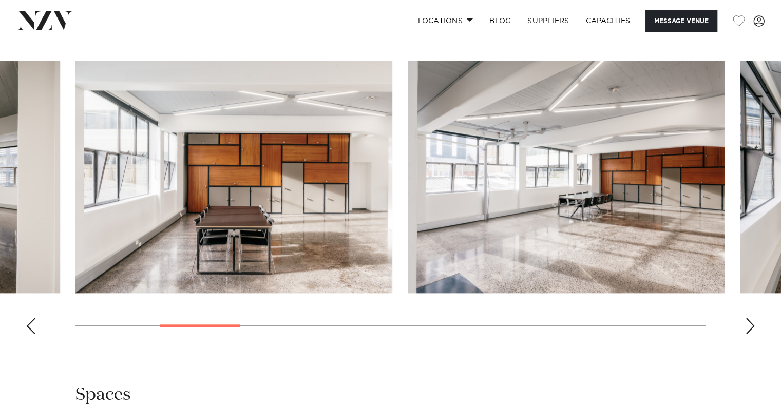
click at [749, 326] on div "Next slide" at bounding box center [750, 326] width 10 height 16
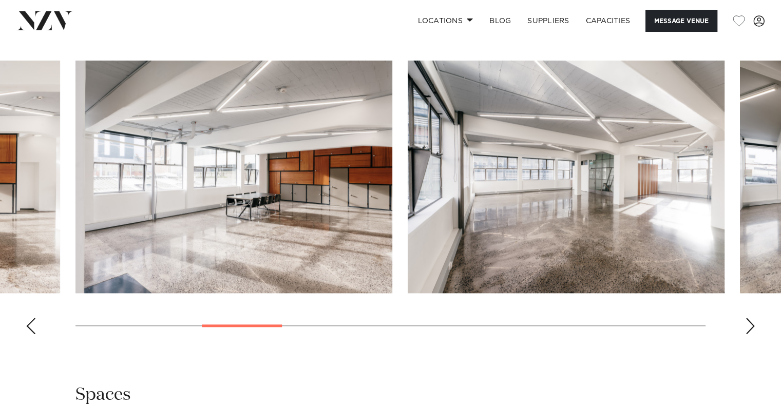
click at [745, 326] on div "Next slide" at bounding box center [750, 326] width 10 height 16
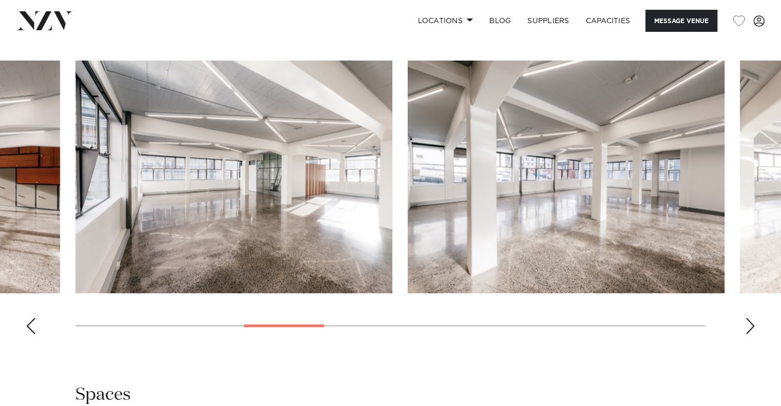
click at [745, 326] on div "Next slide" at bounding box center [750, 326] width 10 height 16
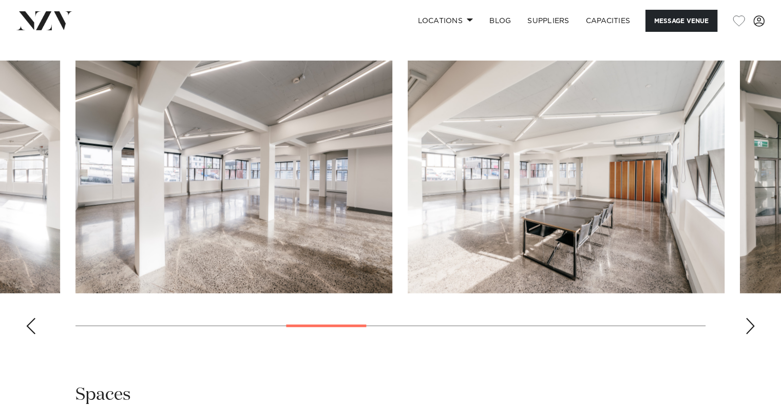
click at [745, 326] on div "Next slide" at bounding box center [750, 326] width 10 height 16
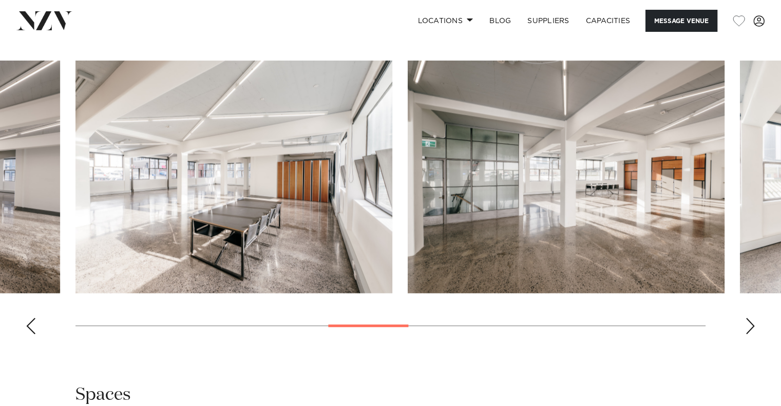
click at [745, 326] on div "Next slide" at bounding box center [750, 326] width 10 height 16
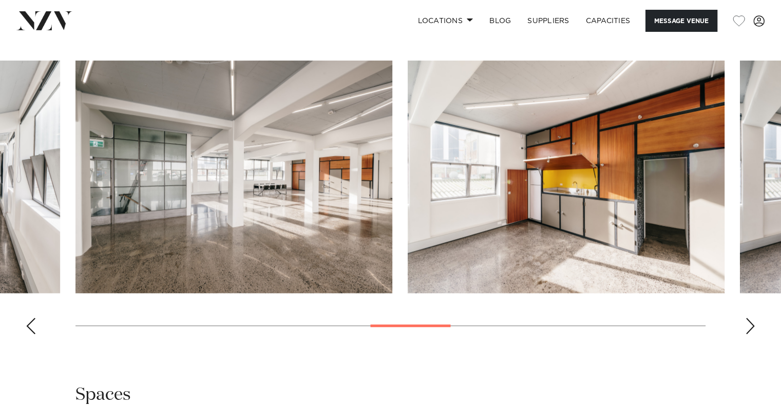
click at [745, 326] on div "Next slide" at bounding box center [750, 326] width 10 height 16
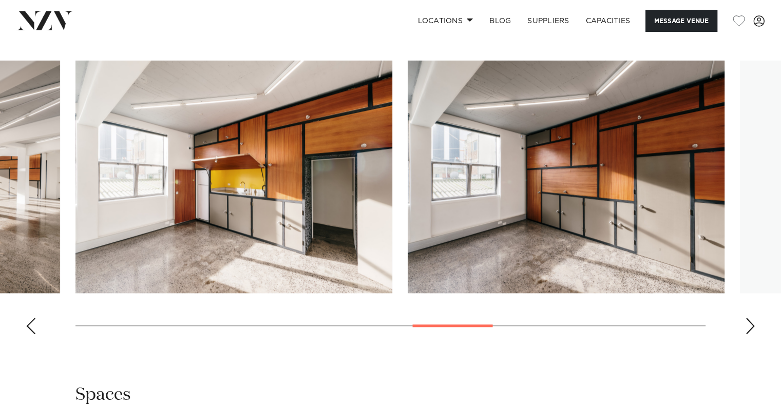
click at [745, 326] on div "Next slide" at bounding box center [750, 326] width 10 height 16
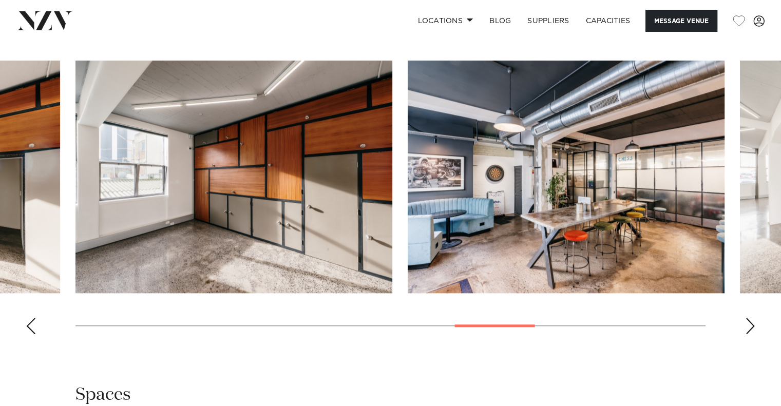
click at [745, 326] on div "Next slide" at bounding box center [750, 326] width 10 height 16
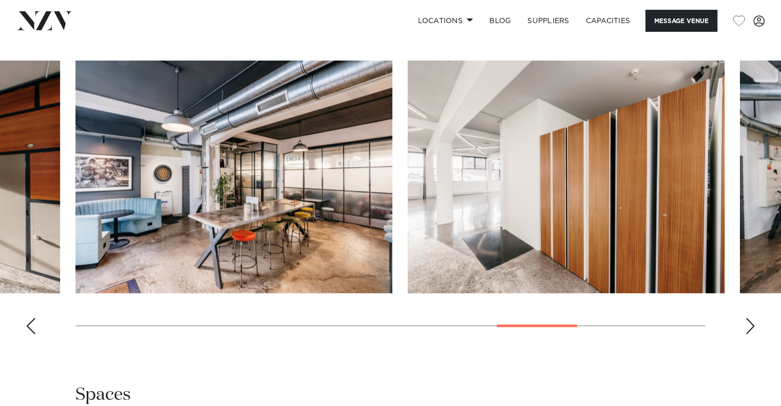
click at [745, 326] on div "Next slide" at bounding box center [750, 326] width 10 height 16
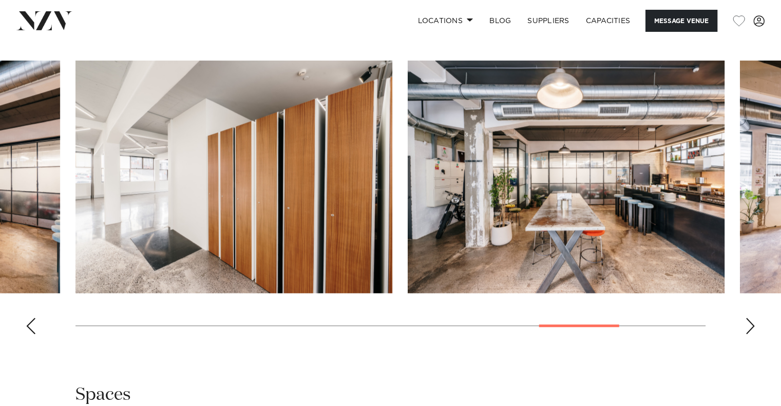
click at [745, 326] on div "Next slide" at bounding box center [750, 326] width 10 height 16
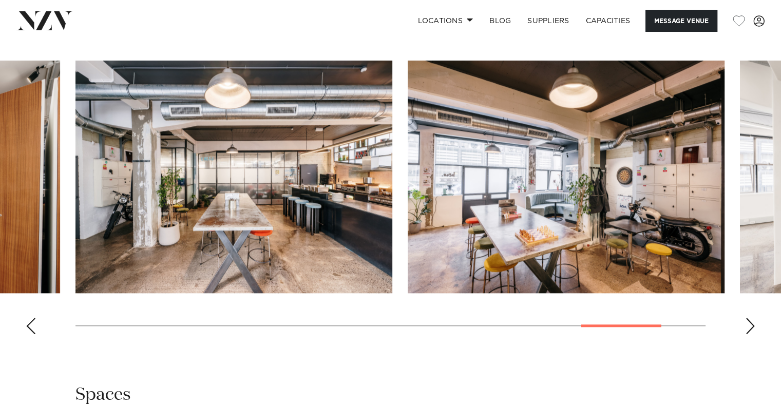
click at [745, 326] on div "Next slide" at bounding box center [750, 326] width 10 height 16
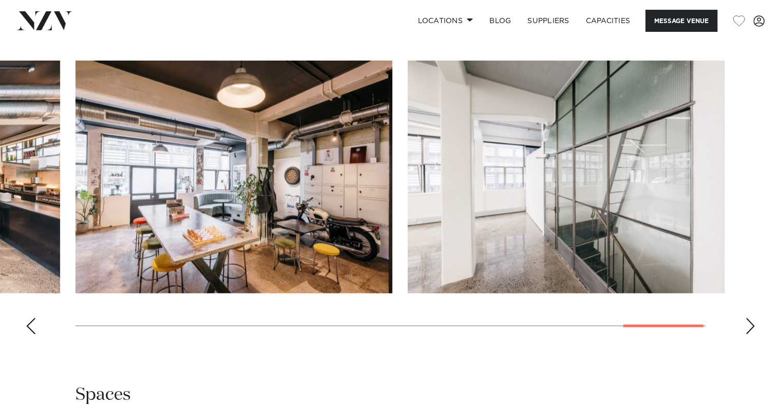
click at [745, 326] on div "Next slide" at bounding box center [750, 326] width 10 height 16
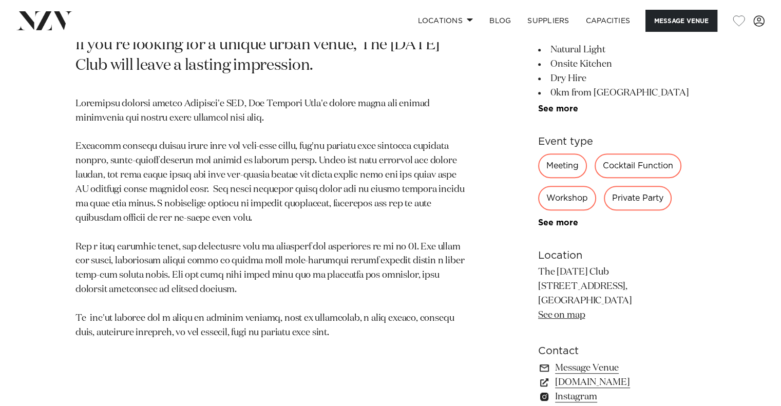
scroll to position [513, 0]
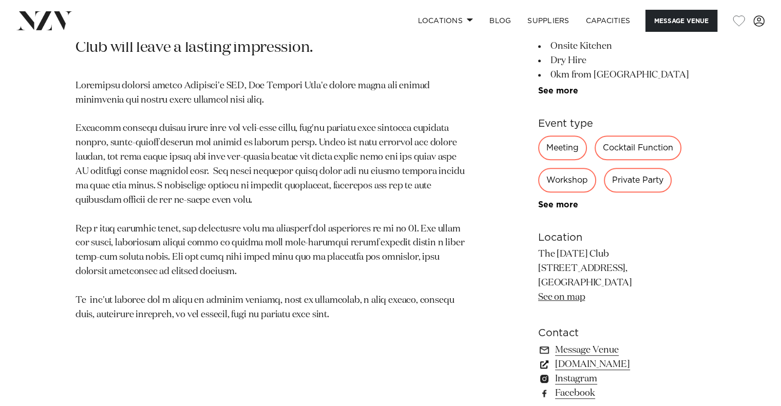
click at [600, 362] on link "thetuesdayclub.co.nz" at bounding box center [621, 364] width 167 height 14
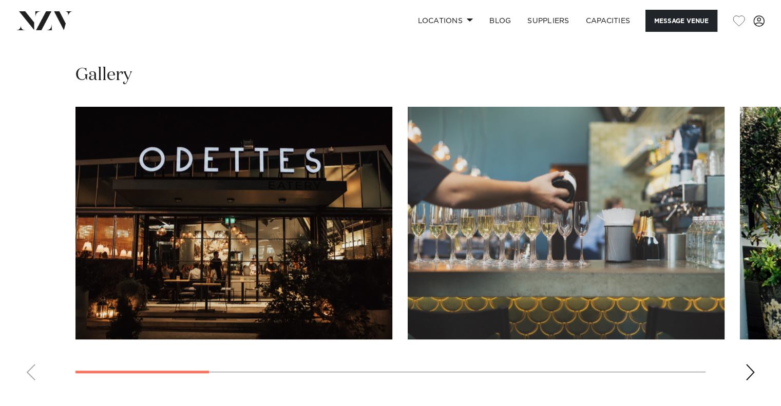
scroll to position [975, 0]
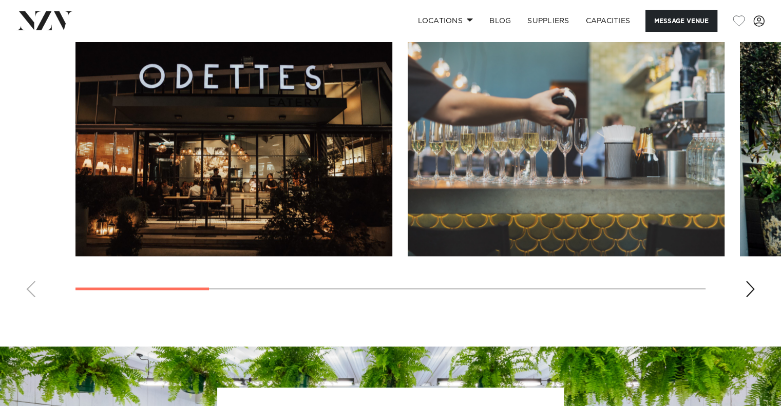
click at [752, 286] on div "Next slide" at bounding box center [750, 289] width 10 height 16
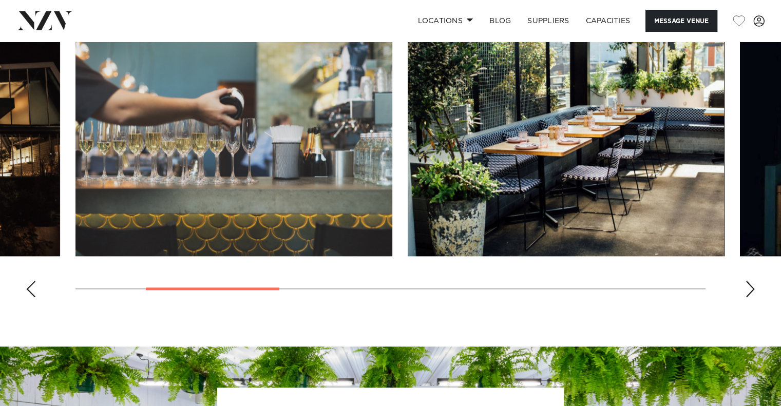
click at [752, 286] on div "Next slide" at bounding box center [750, 289] width 10 height 16
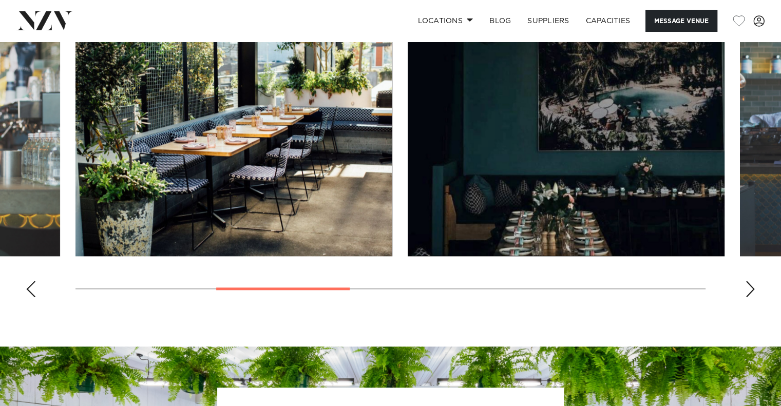
click at [752, 286] on div "Next slide" at bounding box center [750, 289] width 10 height 16
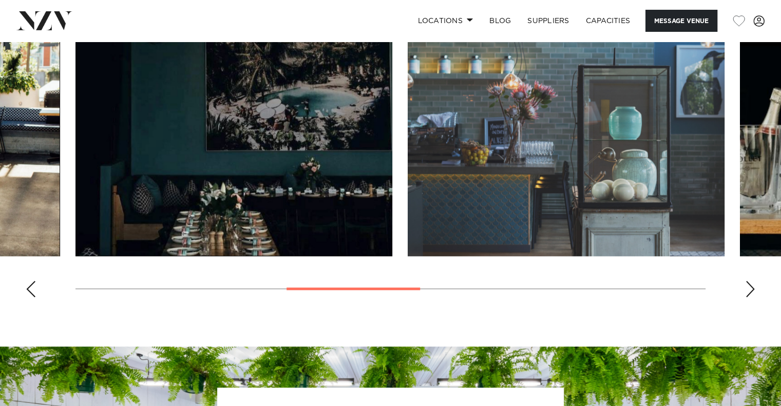
click at [752, 286] on div "Next slide" at bounding box center [750, 289] width 10 height 16
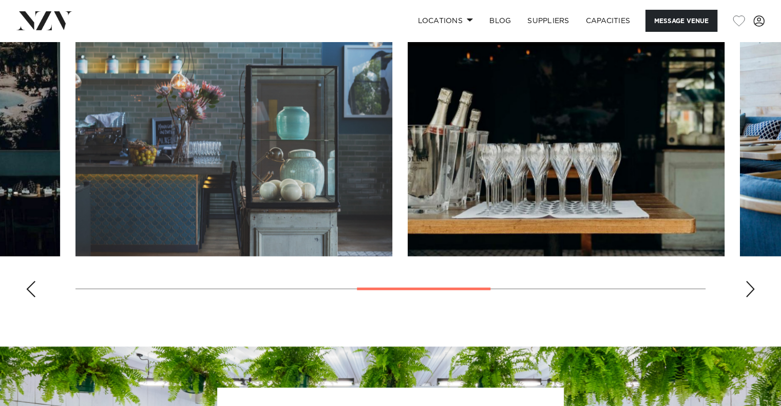
click at [752, 286] on div "Next slide" at bounding box center [750, 289] width 10 height 16
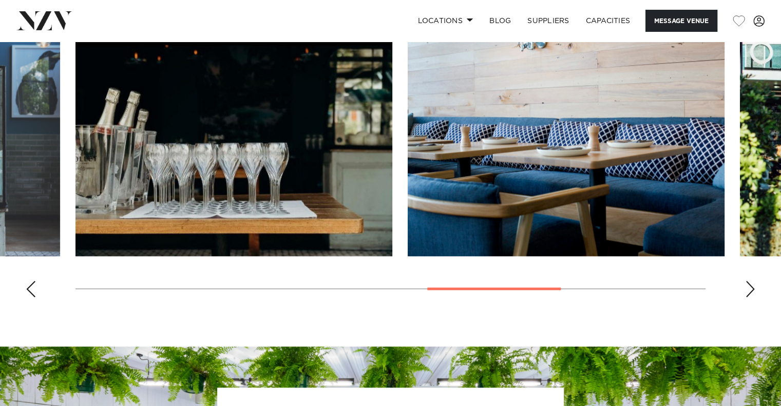
click at [752, 286] on div "Next slide" at bounding box center [750, 289] width 10 height 16
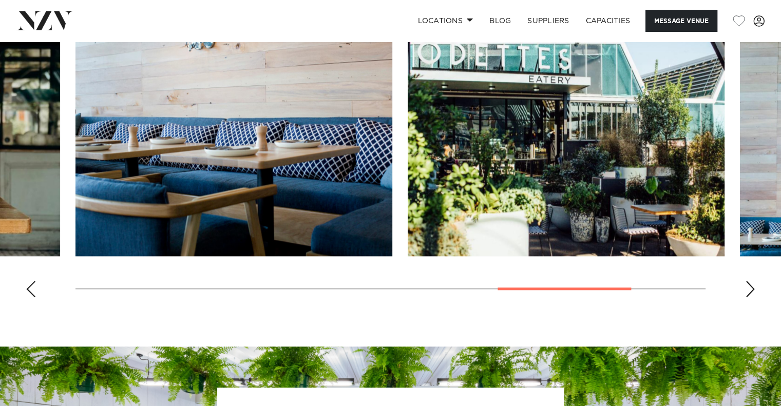
click at [752, 286] on div "Next slide" at bounding box center [750, 289] width 10 height 16
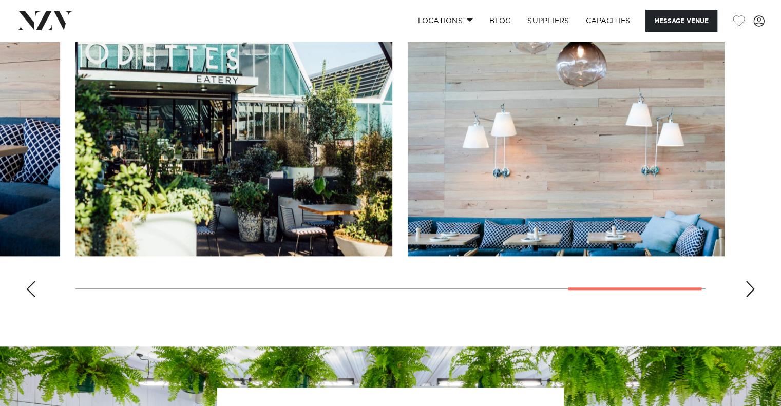
click at [752, 286] on div "Next slide" at bounding box center [750, 289] width 10 height 16
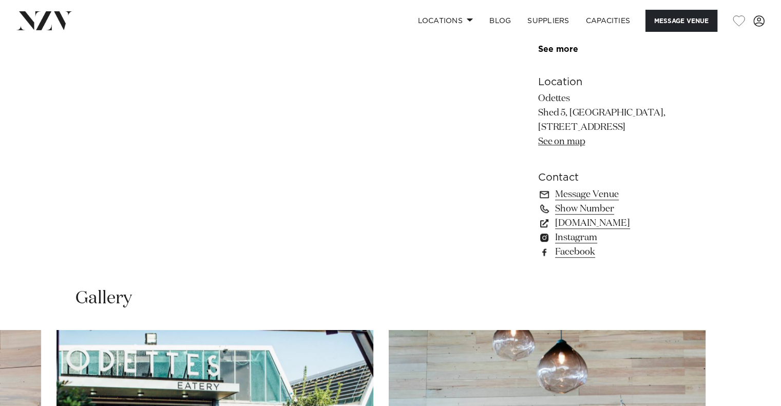
scroll to position [667, 0]
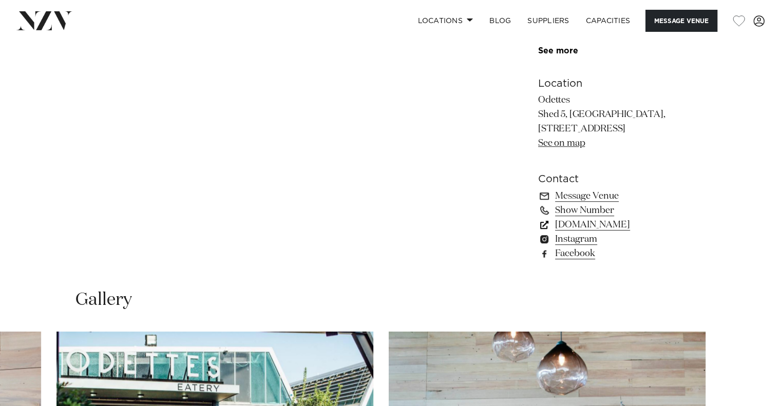
click at [609, 225] on link "[DOMAIN_NAME]" at bounding box center [621, 225] width 167 height 14
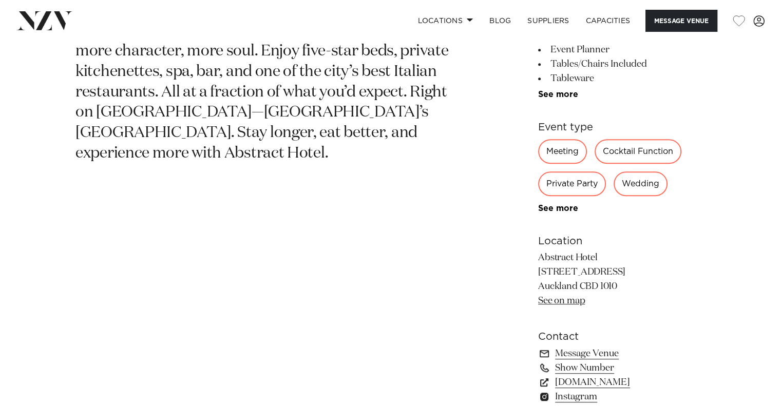
scroll to position [565, 0]
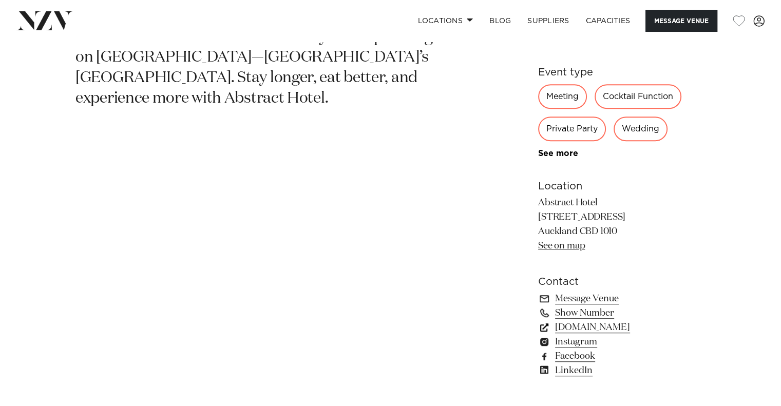
click at [607, 326] on link "[DOMAIN_NAME]" at bounding box center [621, 327] width 167 height 14
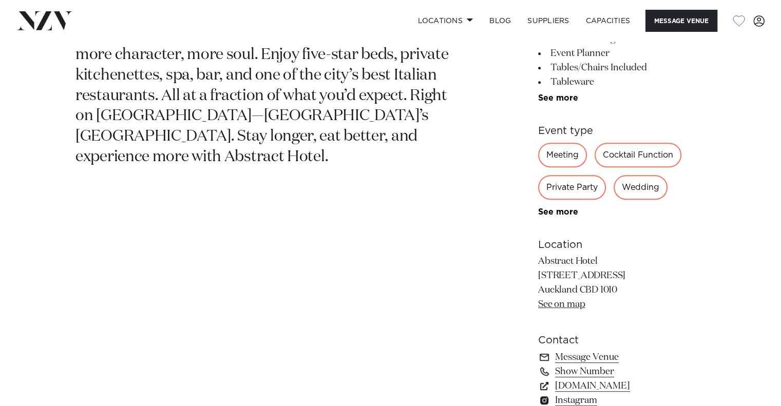
scroll to position [462, 0]
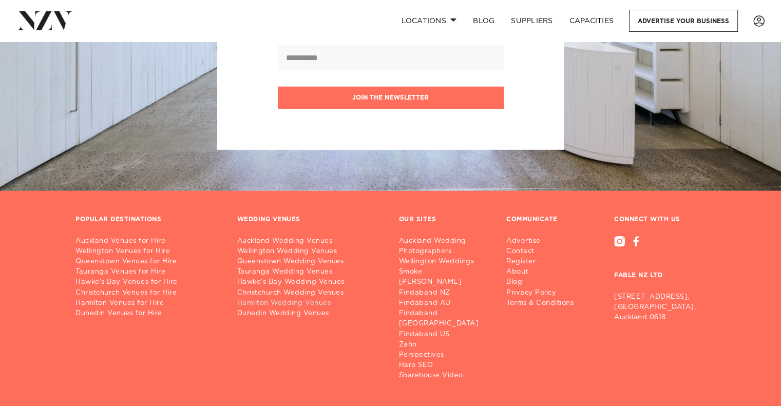
scroll to position [14838, 0]
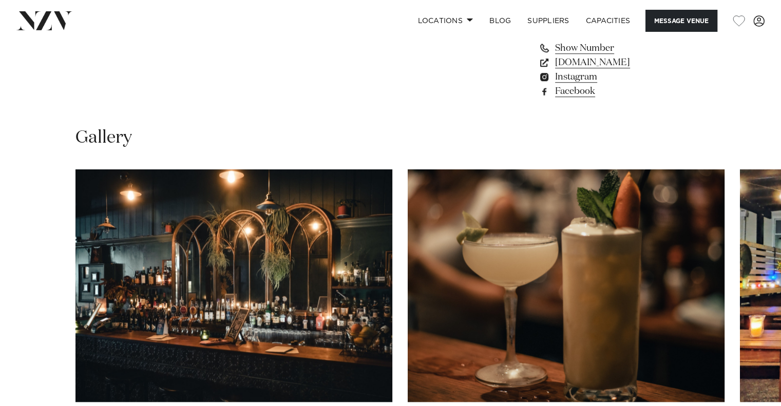
scroll to position [924, 0]
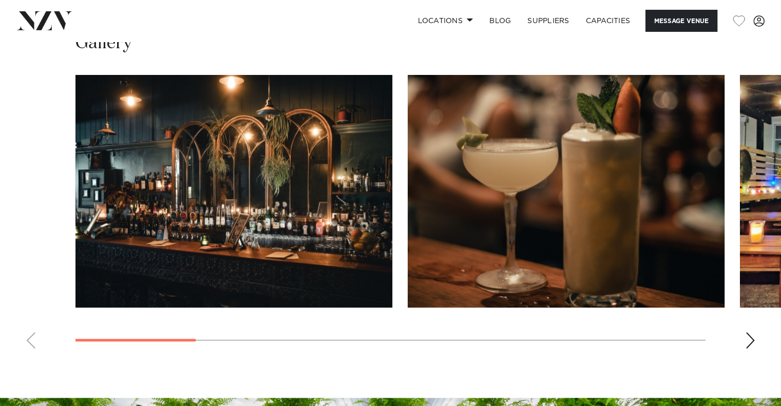
click at [753, 341] on div "Next slide" at bounding box center [750, 340] width 10 height 16
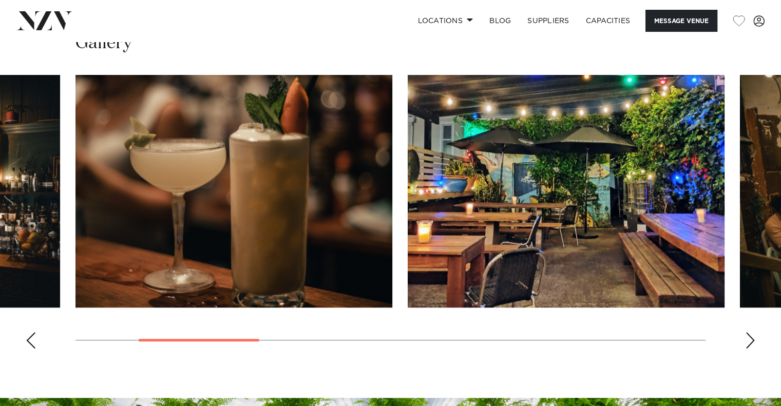
click at [753, 341] on div "Next slide" at bounding box center [750, 340] width 10 height 16
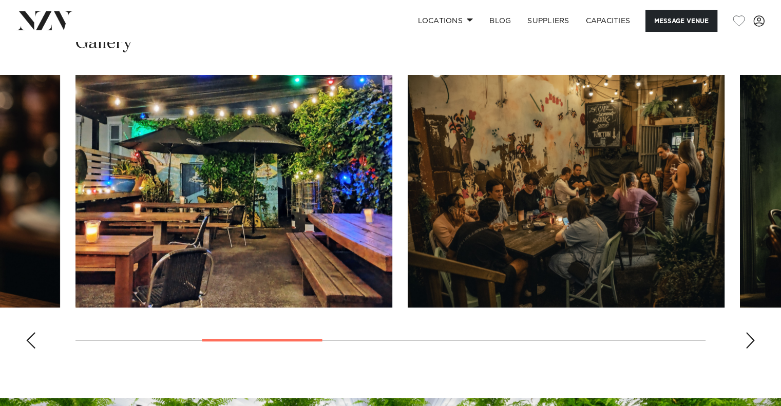
click at [753, 341] on div "Next slide" at bounding box center [750, 340] width 10 height 16
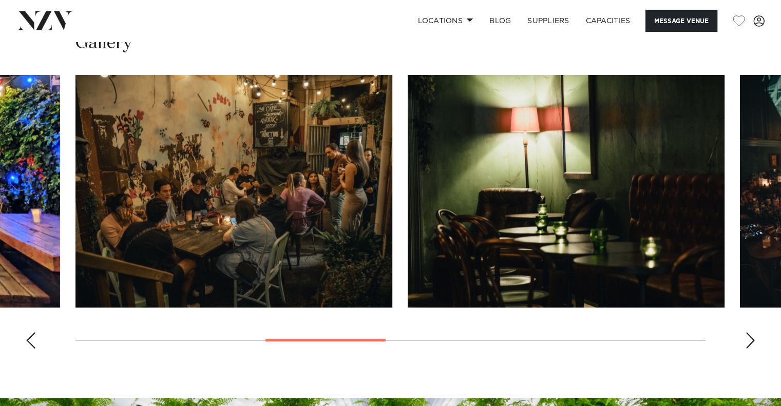
click at [753, 341] on div "Next slide" at bounding box center [750, 340] width 10 height 16
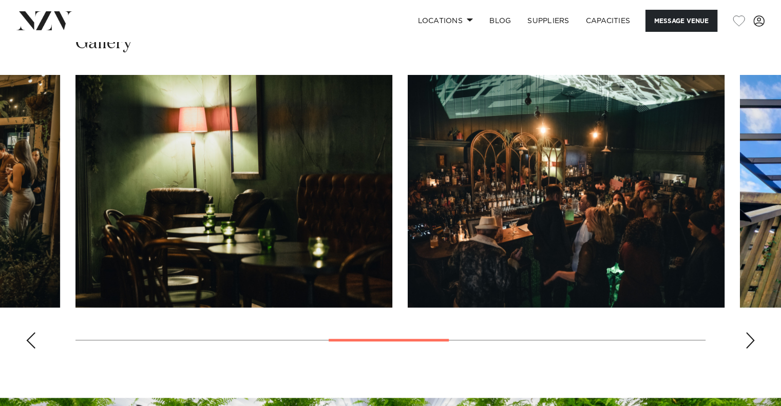
click at [753, 341] on div "Next slide" at bounding box center [750, 340] width 10 height 16
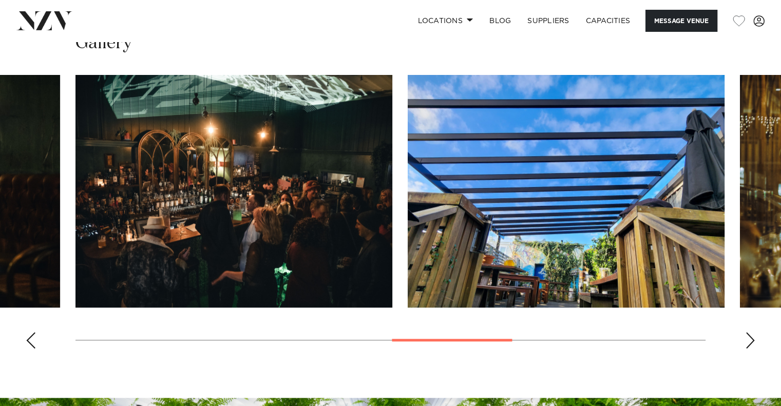
click at [752, 341] on div "Next slide" at bounding box center [750, 340] width 10 height 16
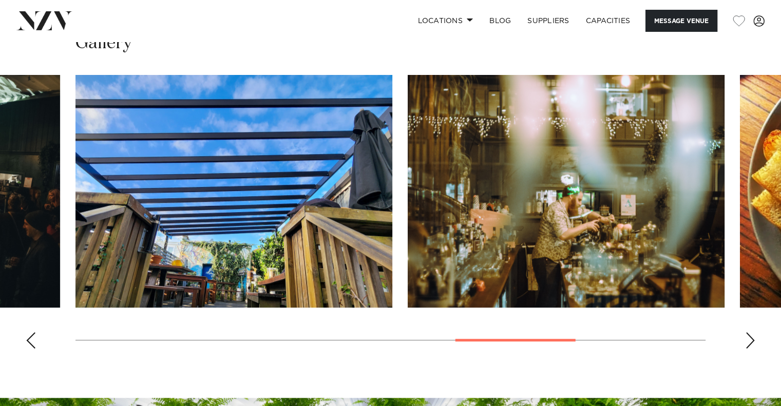
click at [752, 341] on div "Next slide" at bounding box center [750, 340] width 10 height 16
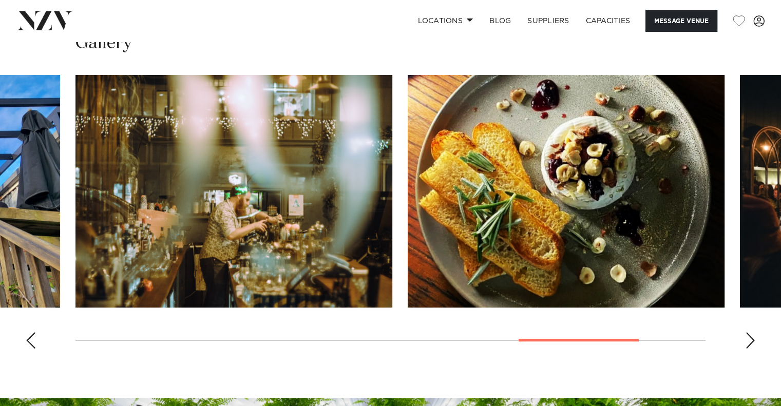
click at [752, 341] on div "Next slide" at bounding box center [750, 340] width 10 height 16
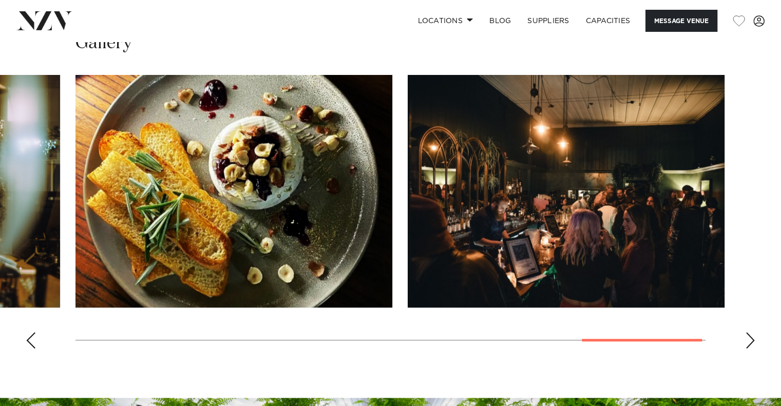
click at [752, 341] on div "Next slide" at bounding box center [750, 340] width 10 height 16
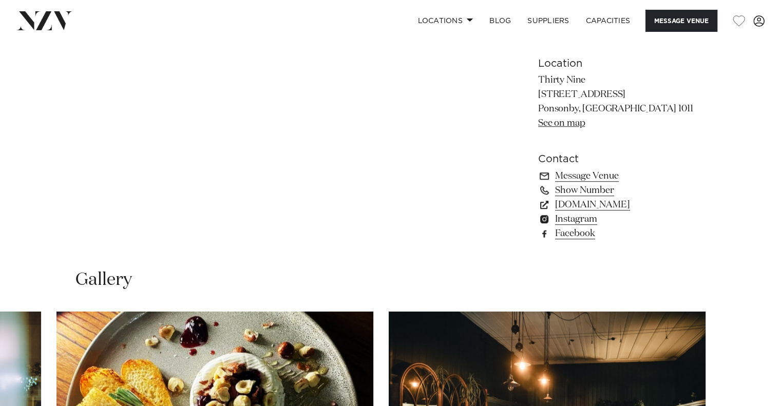
scroll to position [667, 0]
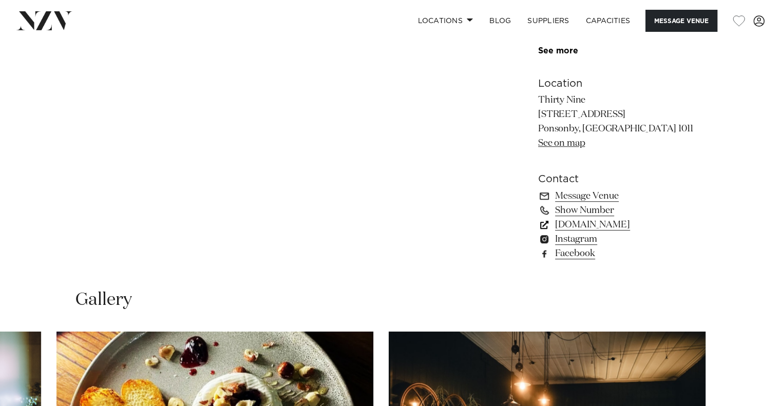
click at [588, 223] on link "[DOMAIN_NAME]" at bounding box center [621, 225] width 167 height 14
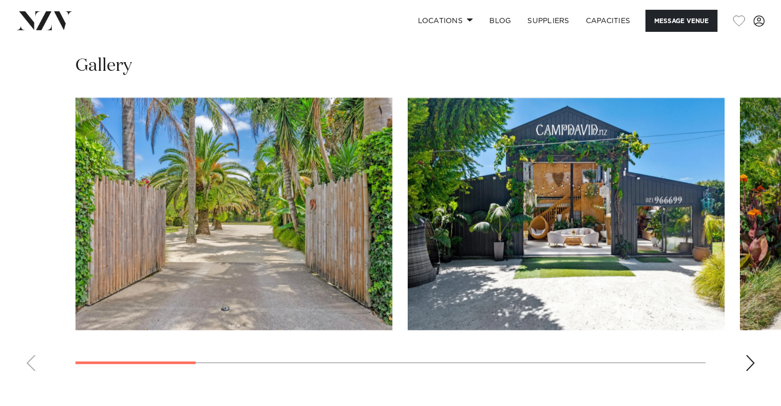
scroll to position [924, 0]
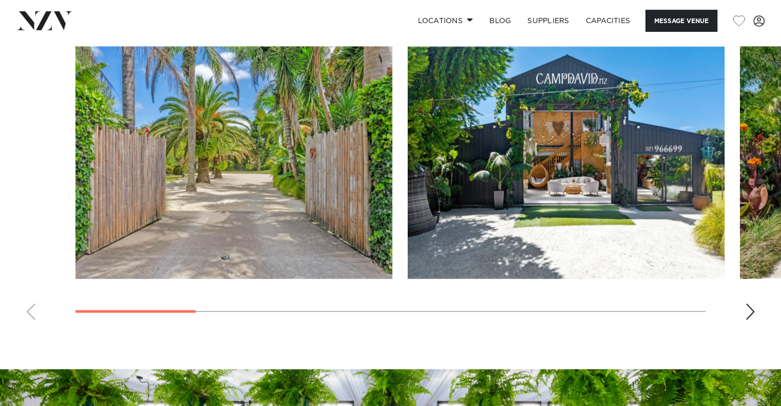
click at [751, 313] on div "Next slide" at bounding box center [750, 311] width 10 height 16
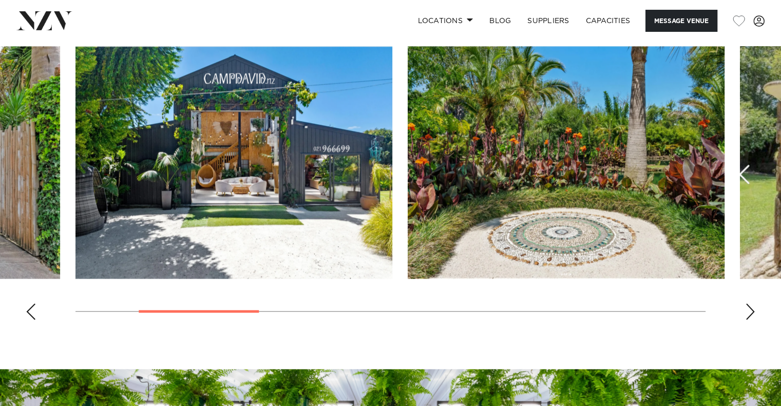
click at [751, 313] on div "Next slide" at bounding box center [750, 311] width 10 height 16
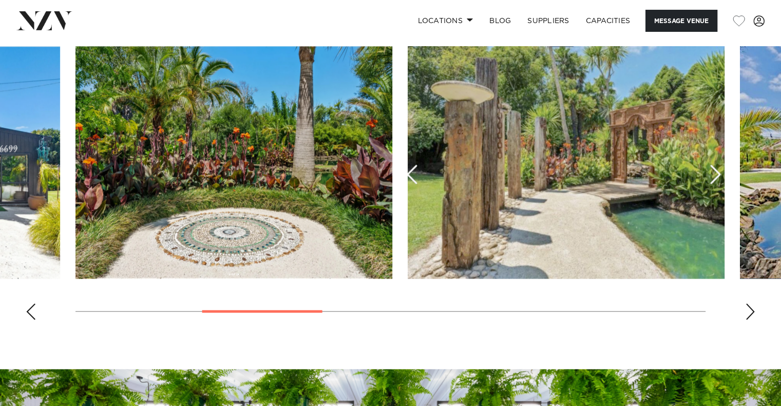
click at [751, 313] on div "Next slide" at bounding box center [750, 311] width 10 height 16
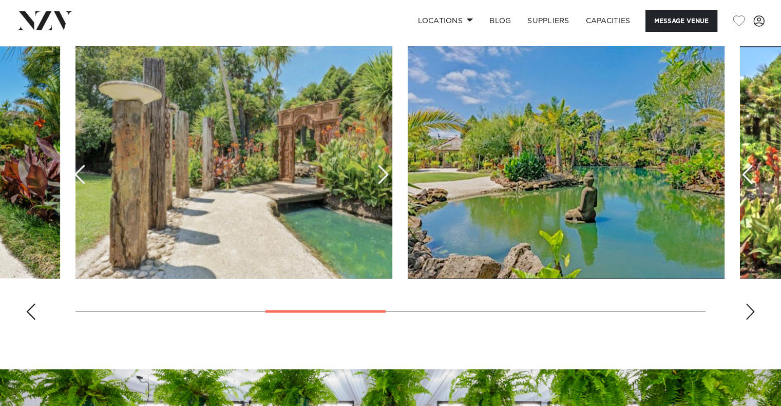
click at [751, 313] on div "Next slide" at bounding box center [750, 311] width 10 height 16
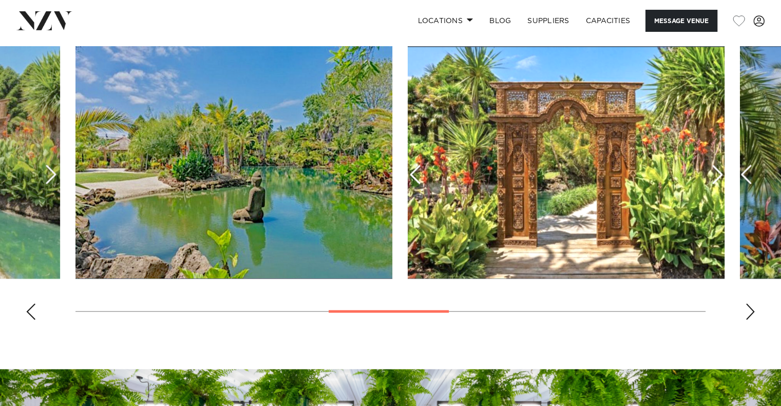
click at [751, 313] on div "Next slide" at bounding box center [750, 311] width 10 height 16
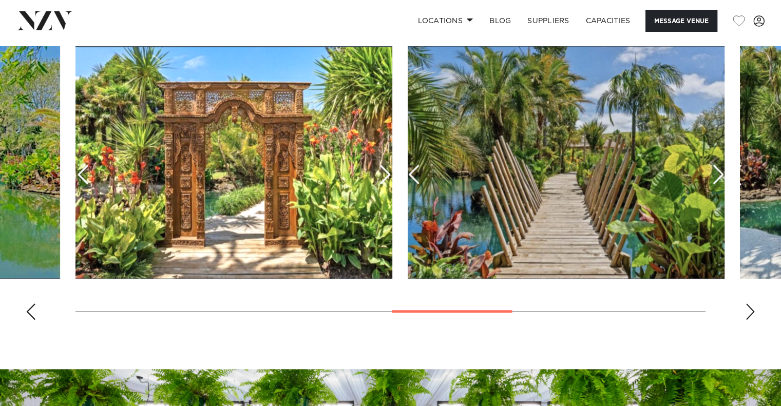
click at [751, 313] on div "Next slide" at bounding box center [750, 311] width 10 height 16
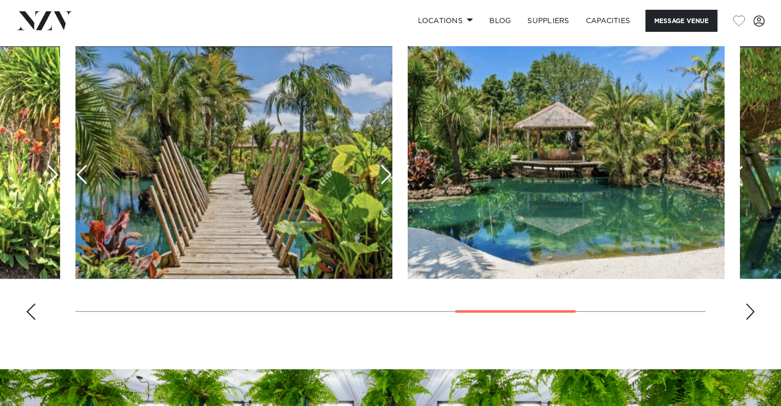
click at [751, 313] on div "Next slide" at bounding box center [750, 311] width 10 height 16
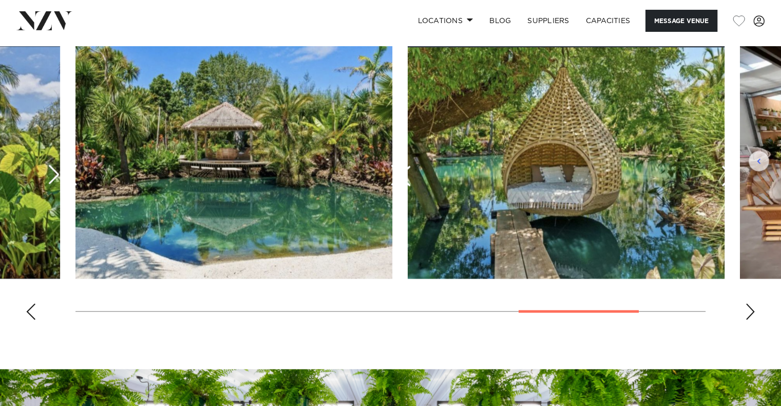
click at [751, 313] on div "Next slide" at bounding box center [750, 311] width 10 height 16
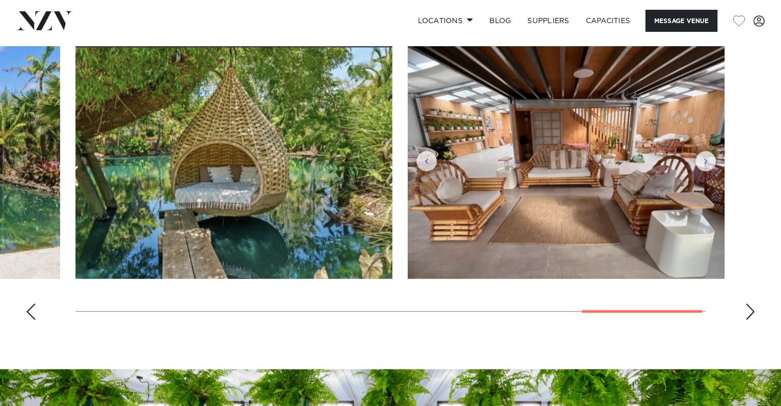
click at [751, 312] on div "Next slide" at bounding box center [750, 311] width 10 height 16
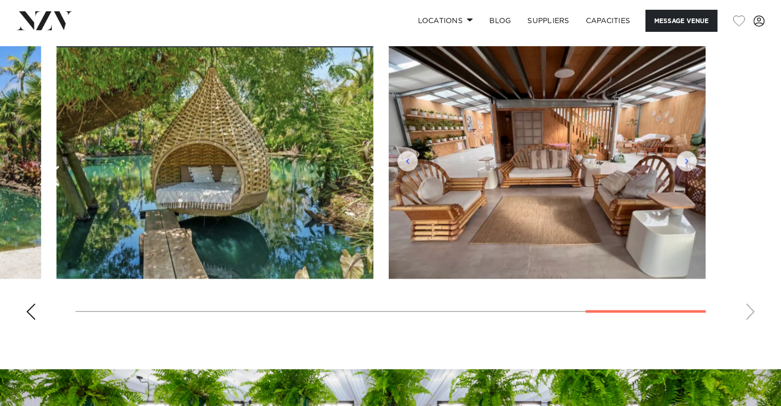
click at [752, 310] on swiper-container at bounding box center [390, 187] width 781 height 282
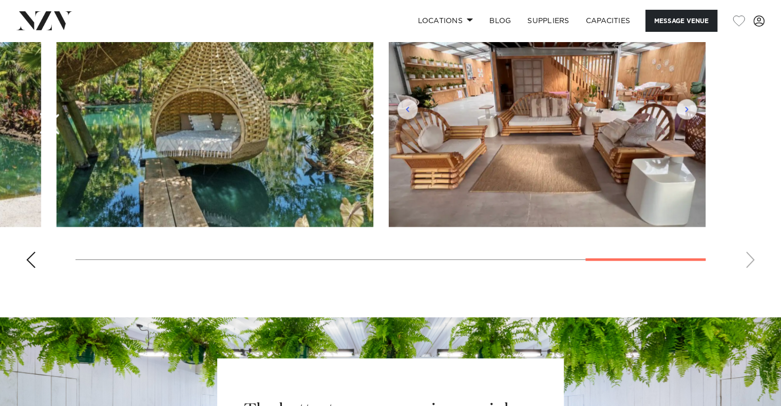
scroll to position [1027, 0]
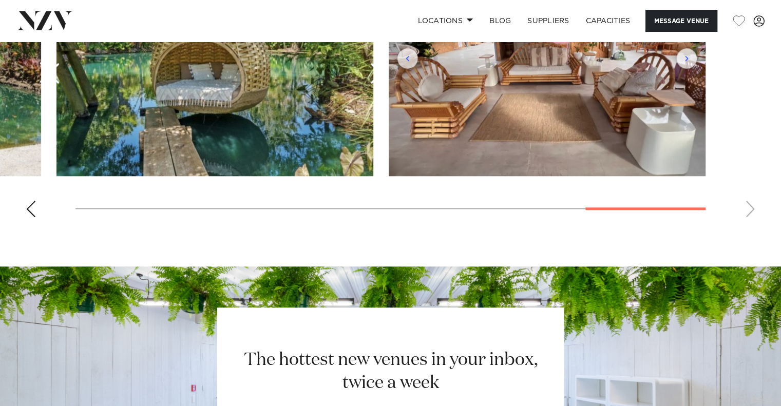
click at [754, 209] on swiper-container at bounding box center [390, 85] width 781 height 282
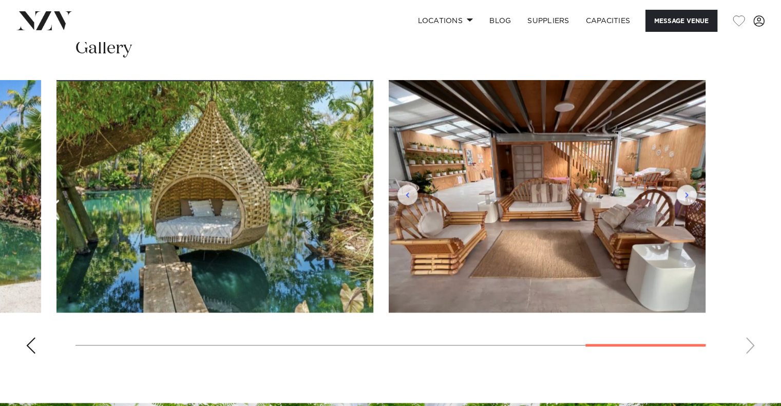
scroll to position [873, 0]
